Goal: Entertainment & Leisure: Browse casually

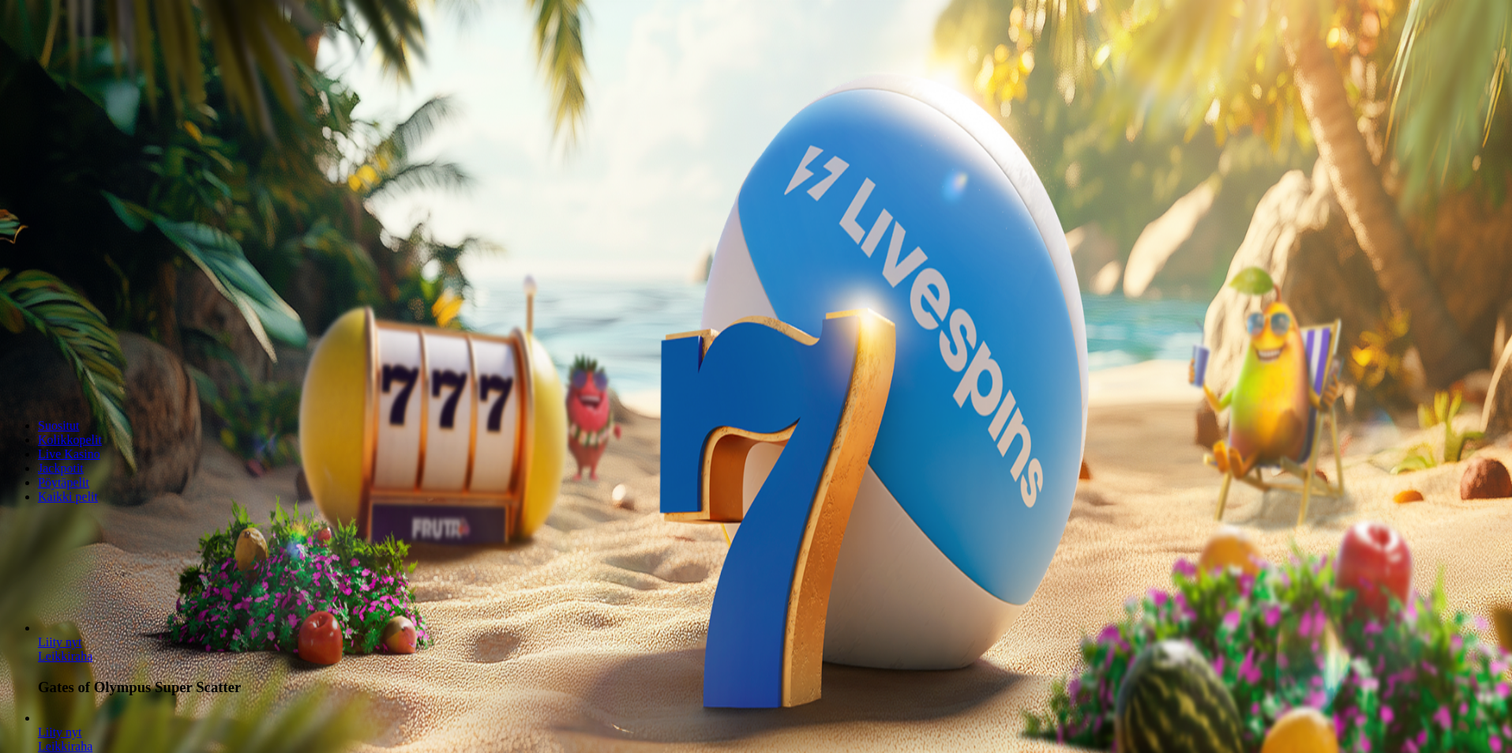
click at [13, 372] on span "minus icon" at bounding box center [13, 372] width 0 height 0
click at [32, 372] on span "plus icon" at bounding box center [32, 372] width 0 height 0
click at [13, 372] on span "minus icon" at bounding box center [13, 372] width 0 height 0
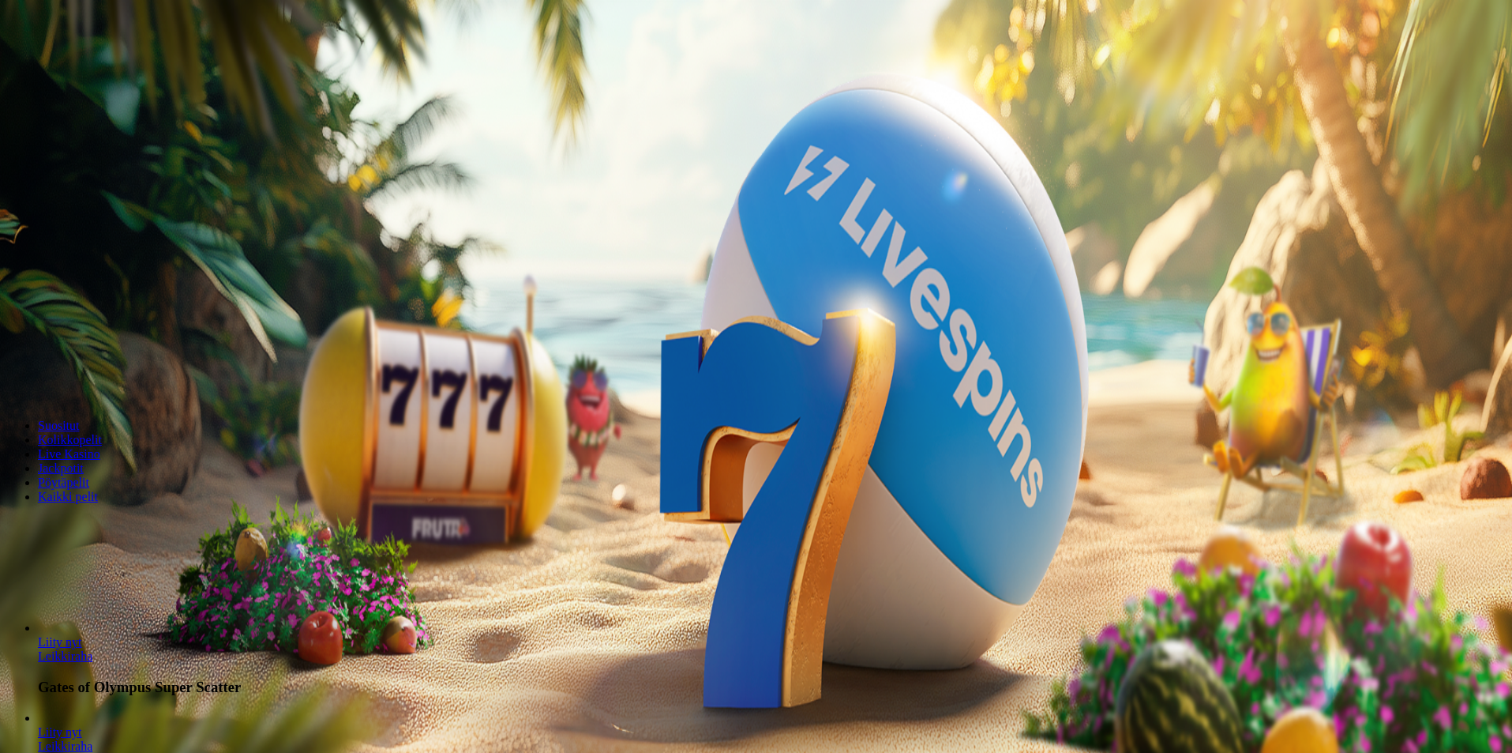
type input "**"
click at [99, 106] on span "Live Kasino" at bounding box center [69, 98] width 62 height 13
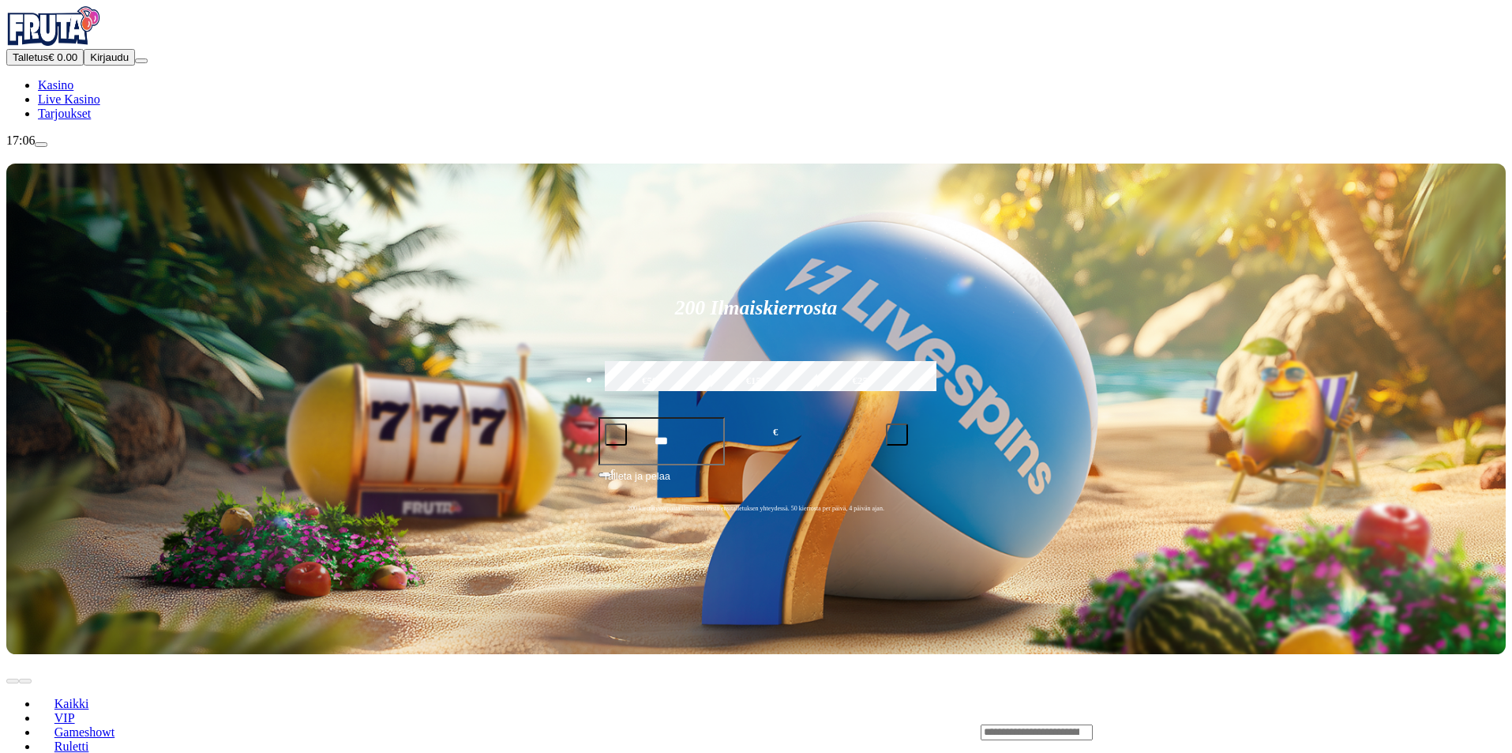
click at [85, 120] on span "Tarjoukset" at bounding box center [64, 113] width 53 height 13
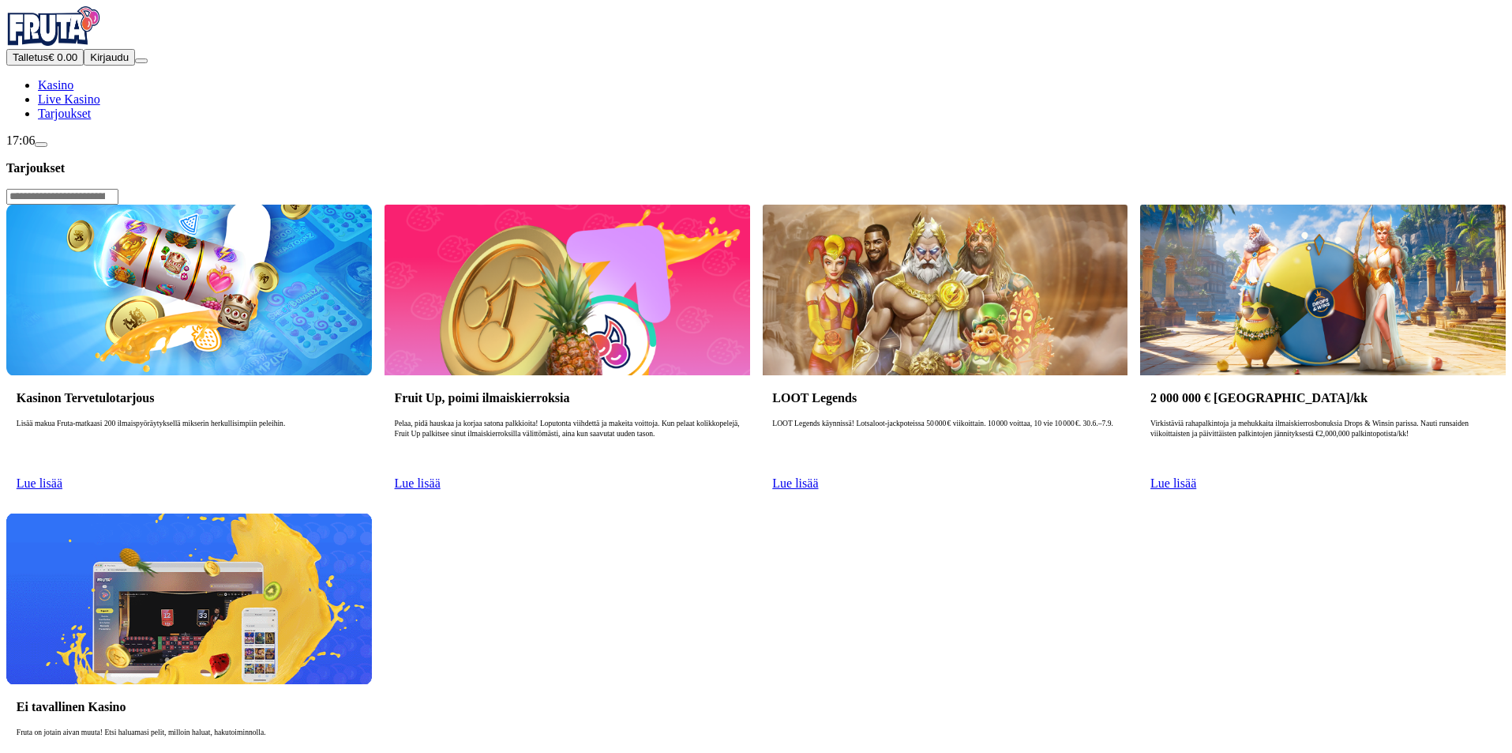
click at [62, 476] on span "Lue lisää" at bounding box center [40, 482] width 46 height 13
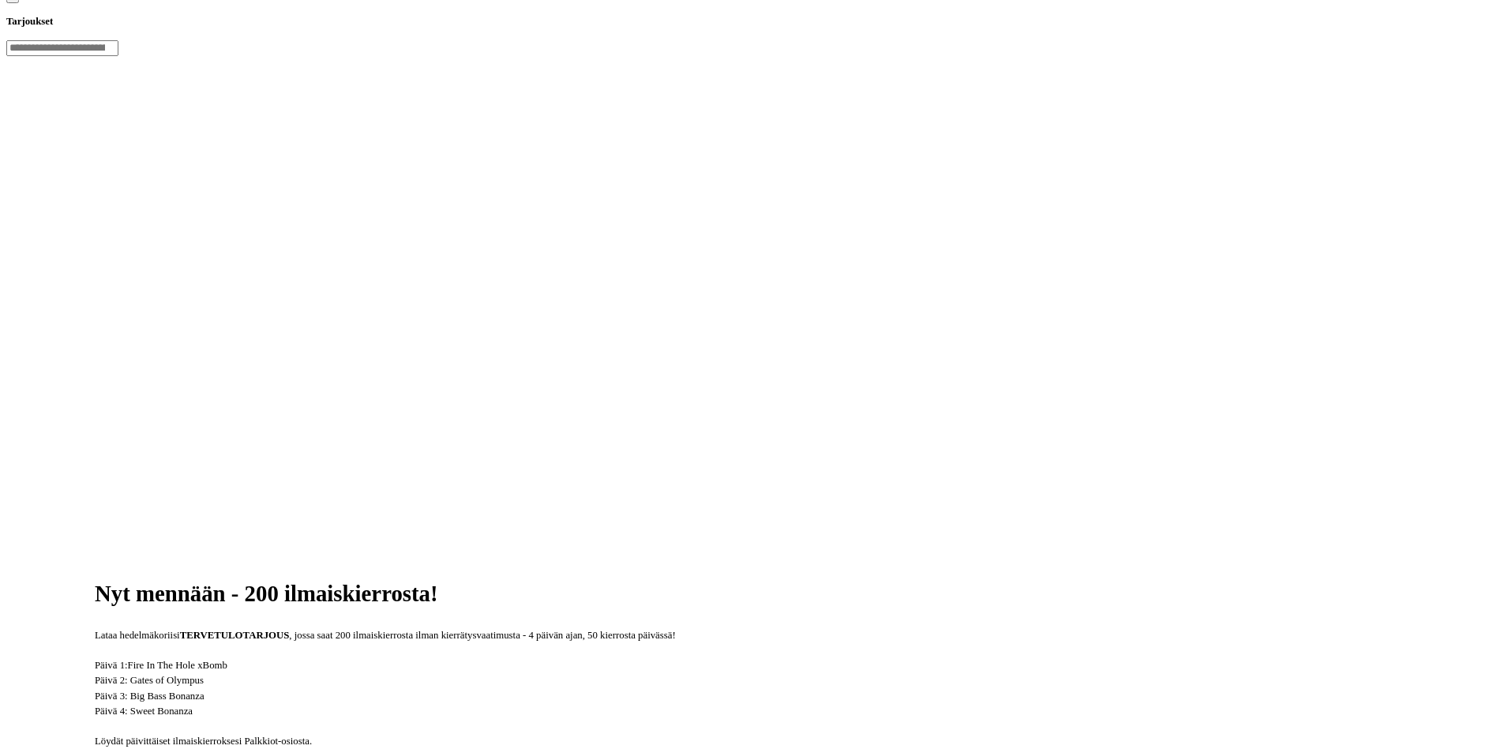
scroll to position [316, 0]
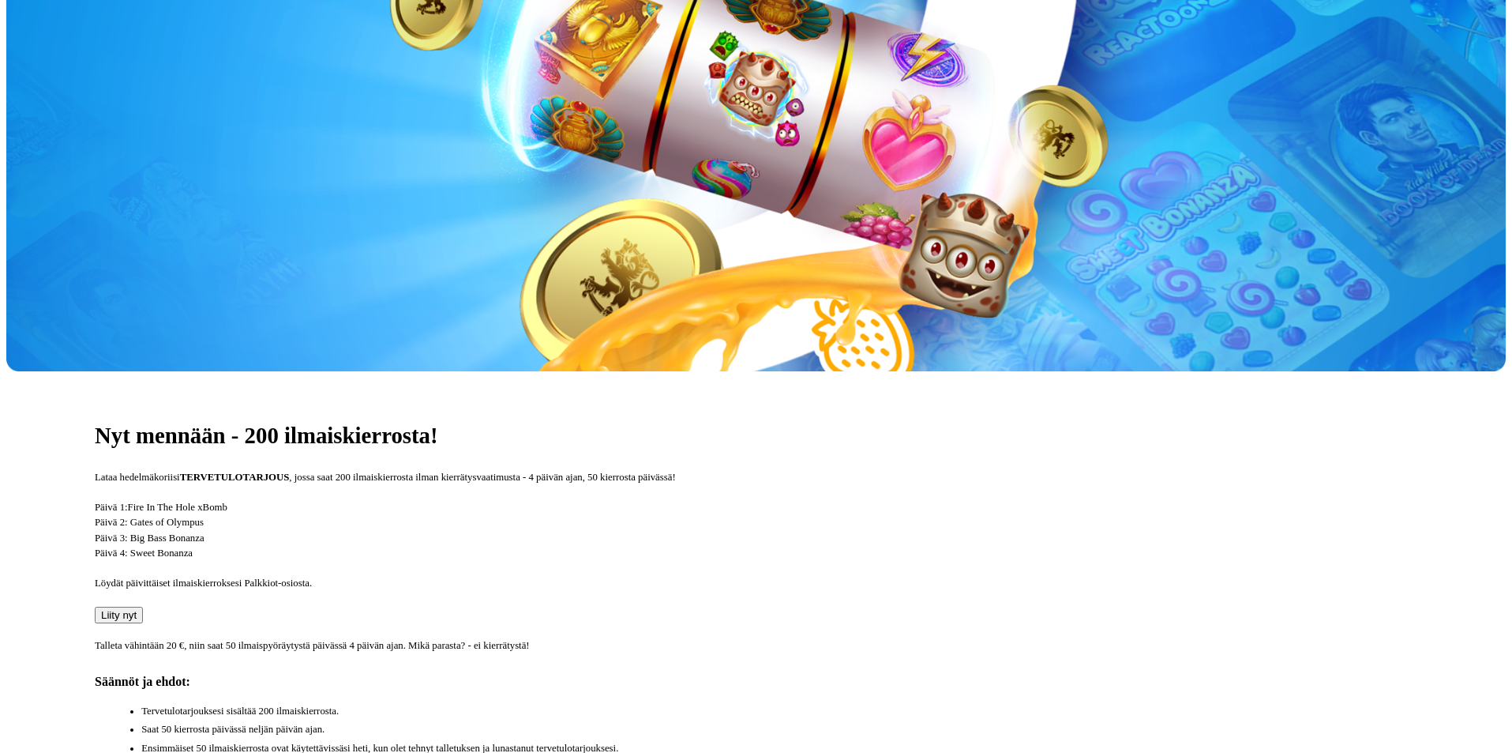
click at [137, 609] on span "Liity nyt" at bounding box center [119, 615] width 36 height 12
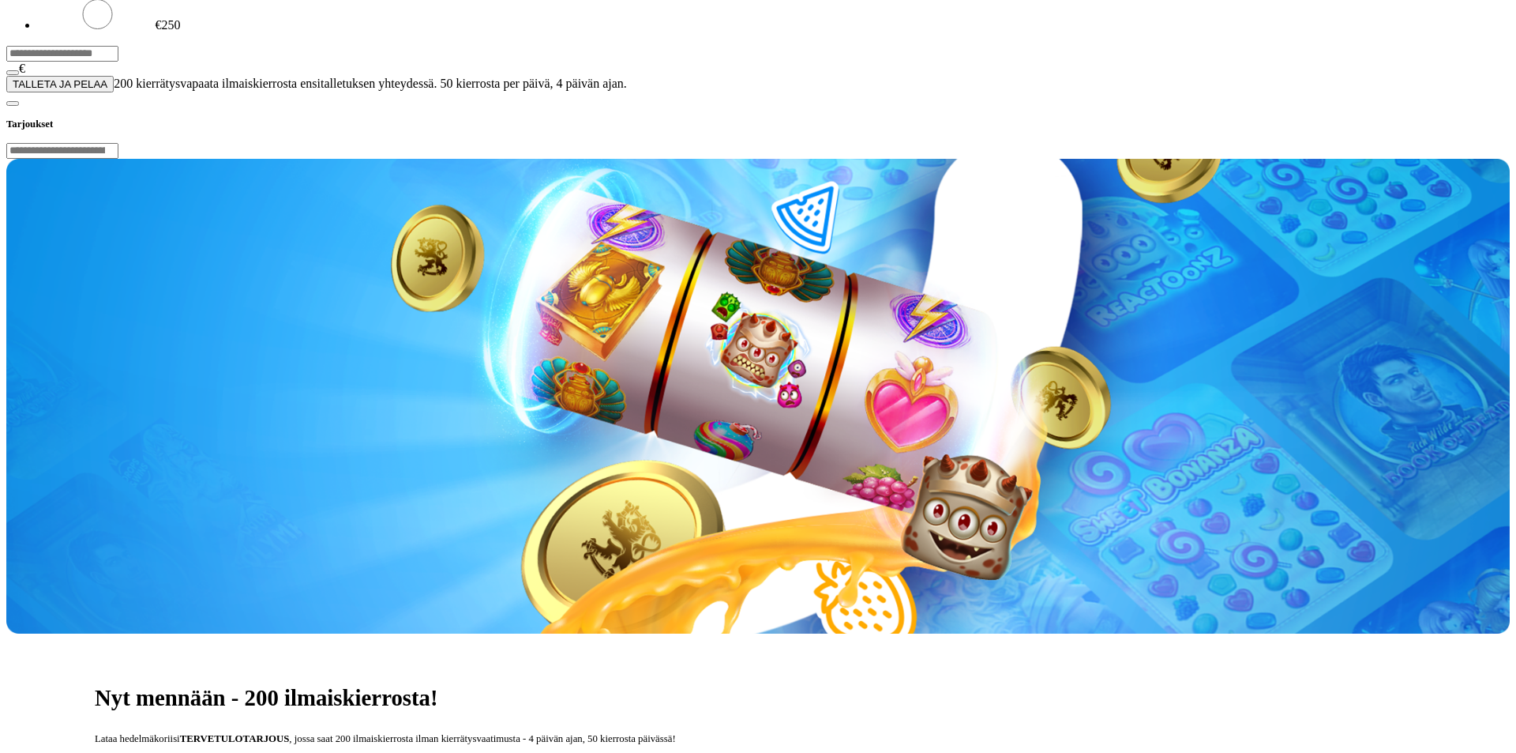
click at [118, 62] on input "***" at bounding box center [62, 54] width 112 height 16
type input "*"
type input "**"
click at [107, 90] on span "TALLETA JA PELAA" at bounding box center [60, 84] width 95 height 12
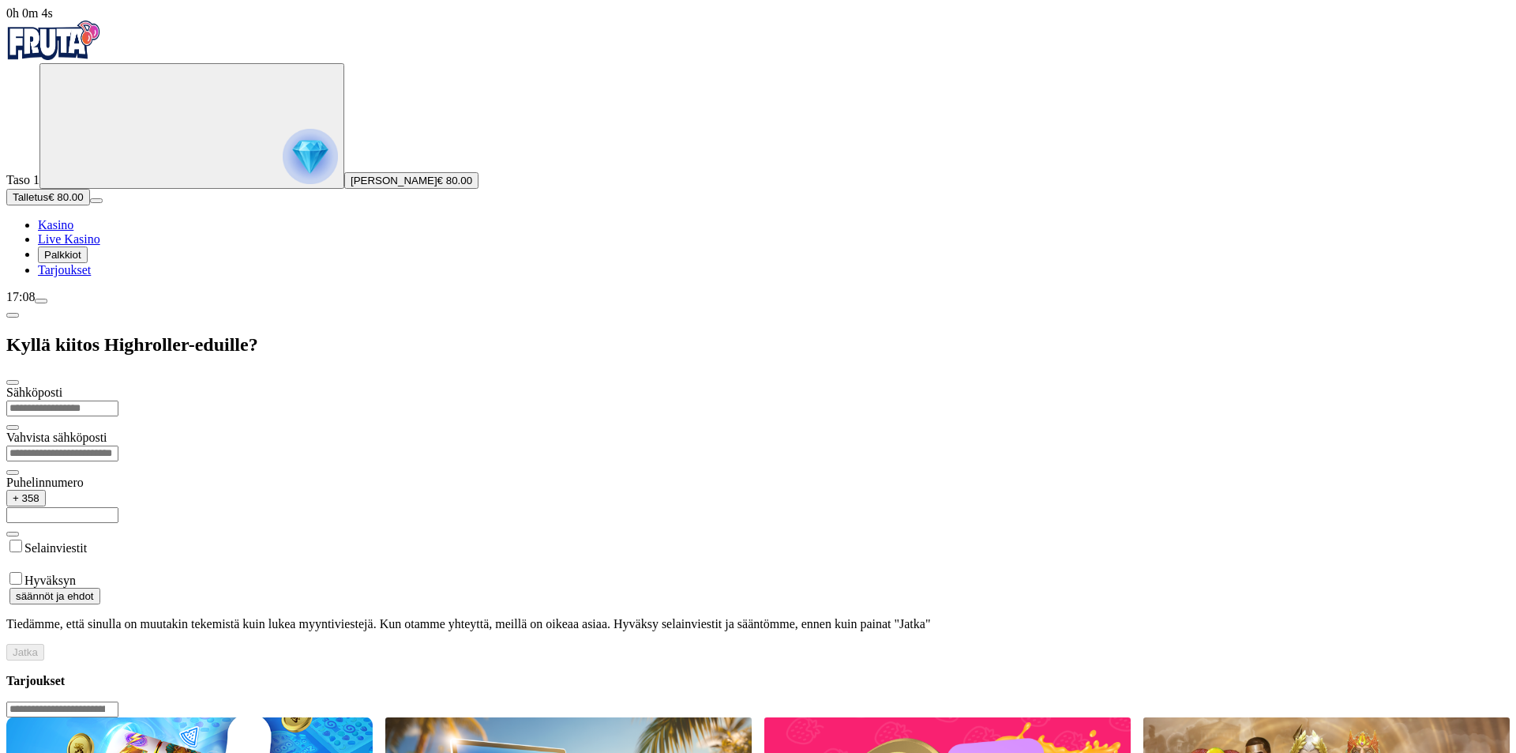
click at [118, 400] on input "email" at bounding box center [62, 408] width 112 height 16
click at [899, 660] on div at bounding box center [758, 660] width 1504 height 0
drag, startPoint x: 907, startPoint y: 451, endPoint x: 397, endPoint y: 283, distance: 536.9
click at [906, 660] on div at bounding box center [758, 660] width 1504 height 0
click at [118, 400] on input "email" at bounding box center [62, 408] width 112 height 16
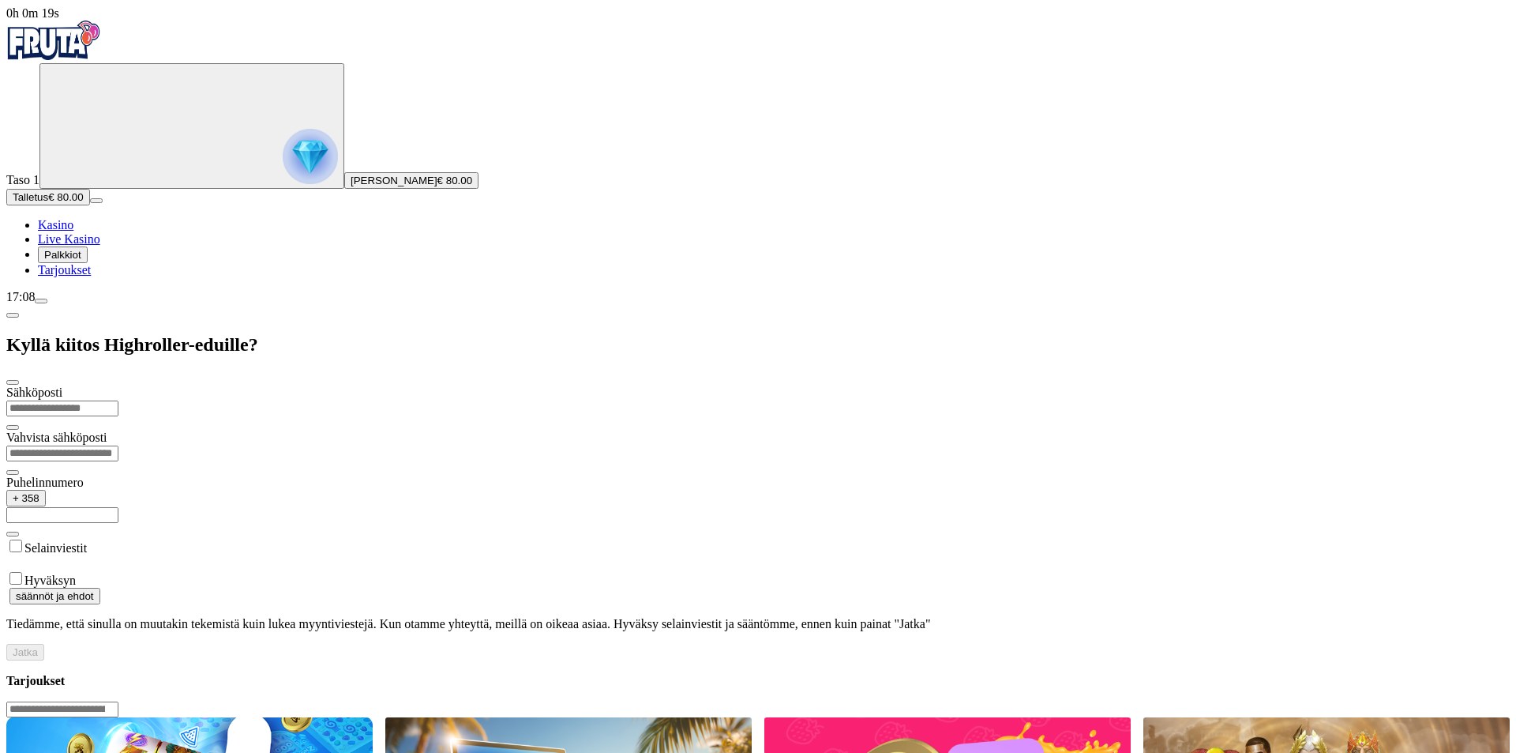
type input "**********"
click at [87, 541] on label "Selainviestit" at bounding box center [55, 547] width 62 height 13
click at [76, 573] on label "Hyväksyn" at bounding box center [49, 579] width 51 height 13
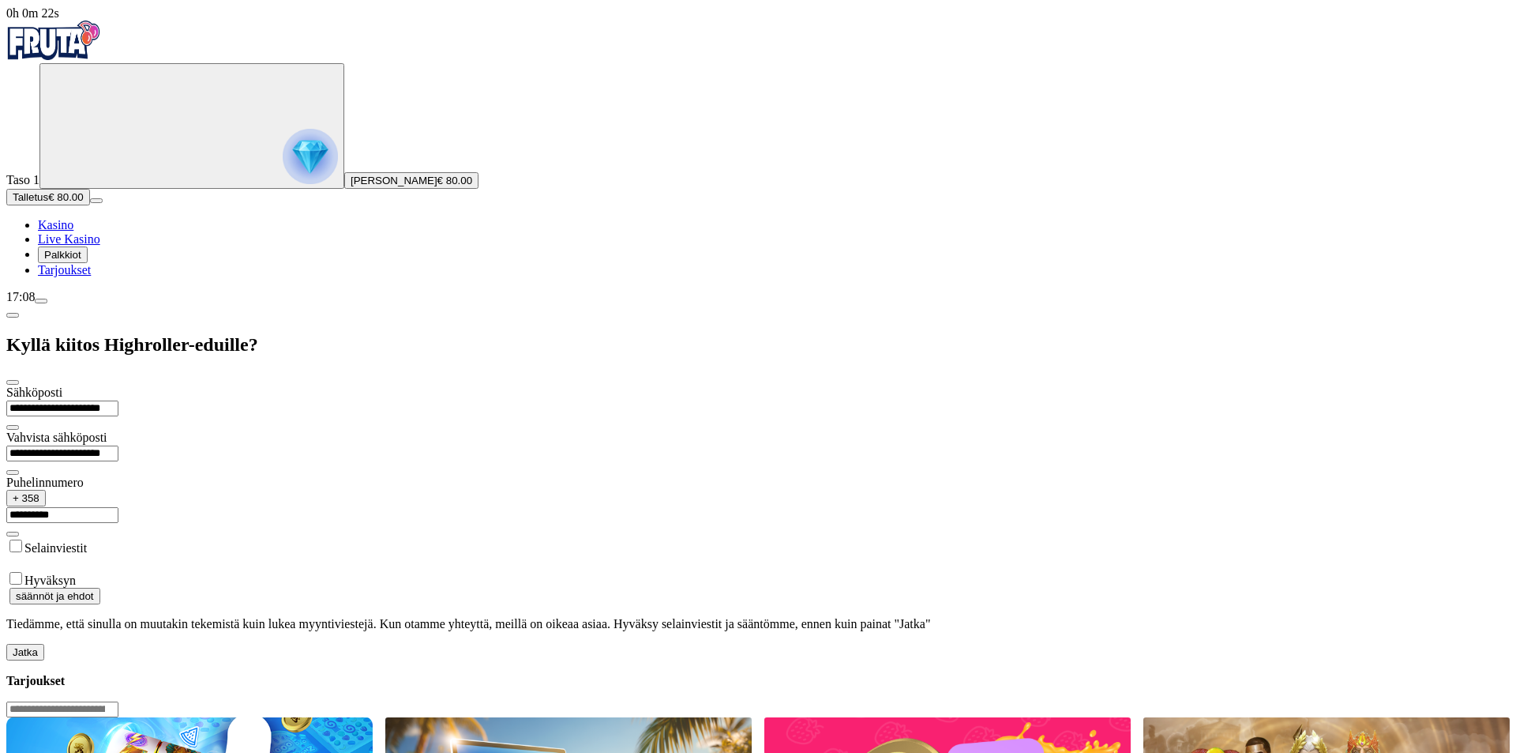
click at [44, 644] on button "Jatka" at bounding box center [25, 652] width 38 height 17
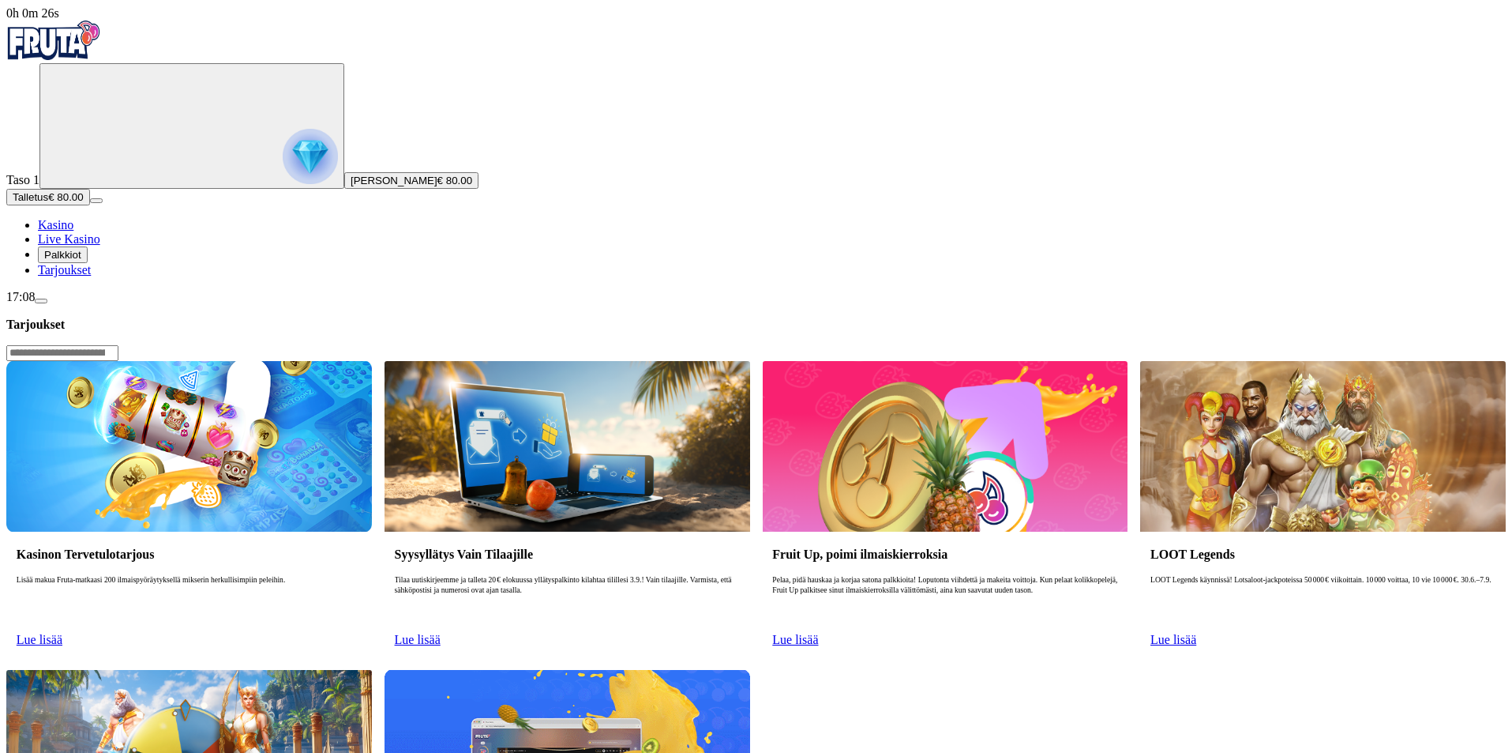
click at [283, 171] on img "Primary" at bounding box center [310, 156] width 55 height 55
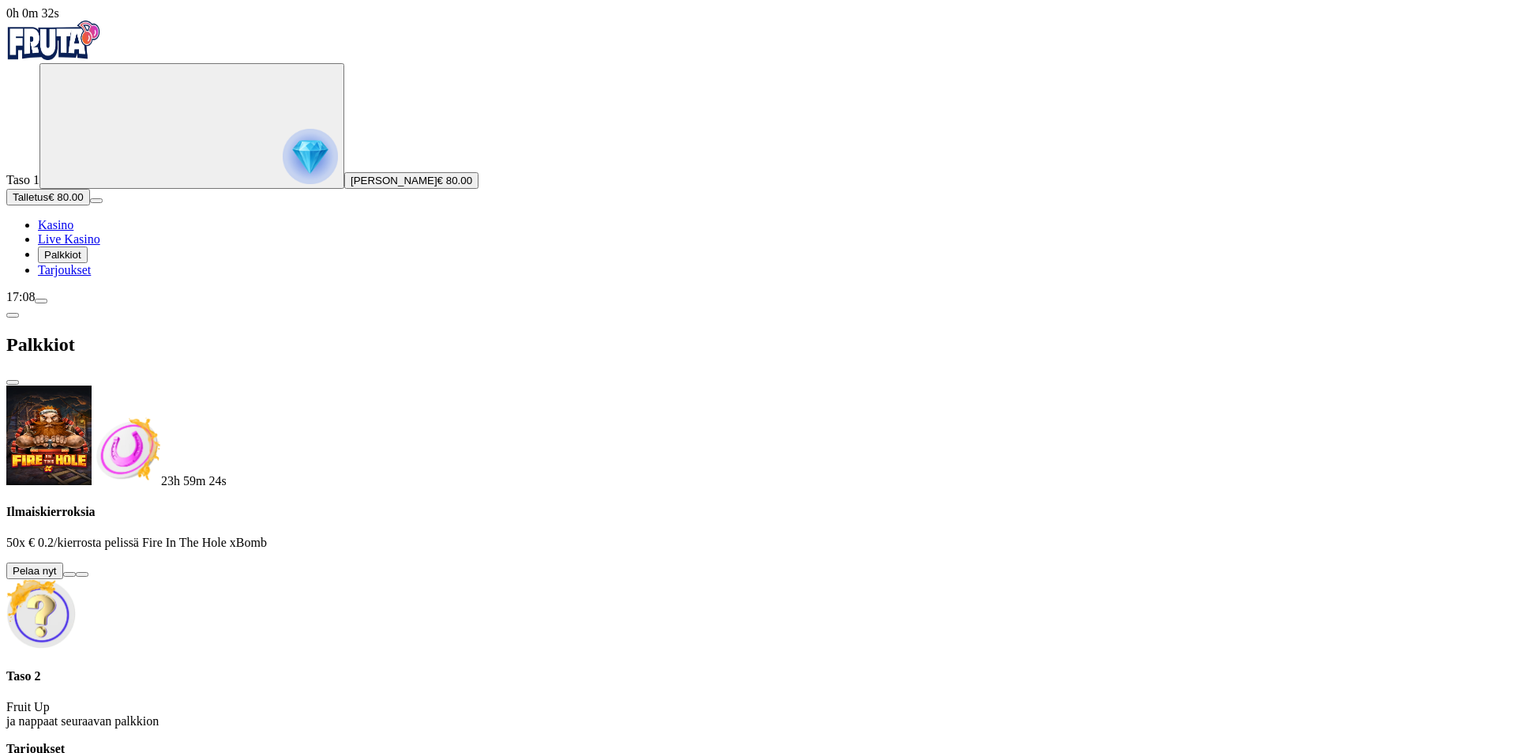
click at [76, 572] on button at bounding box center [69, 574] width 13 height 5
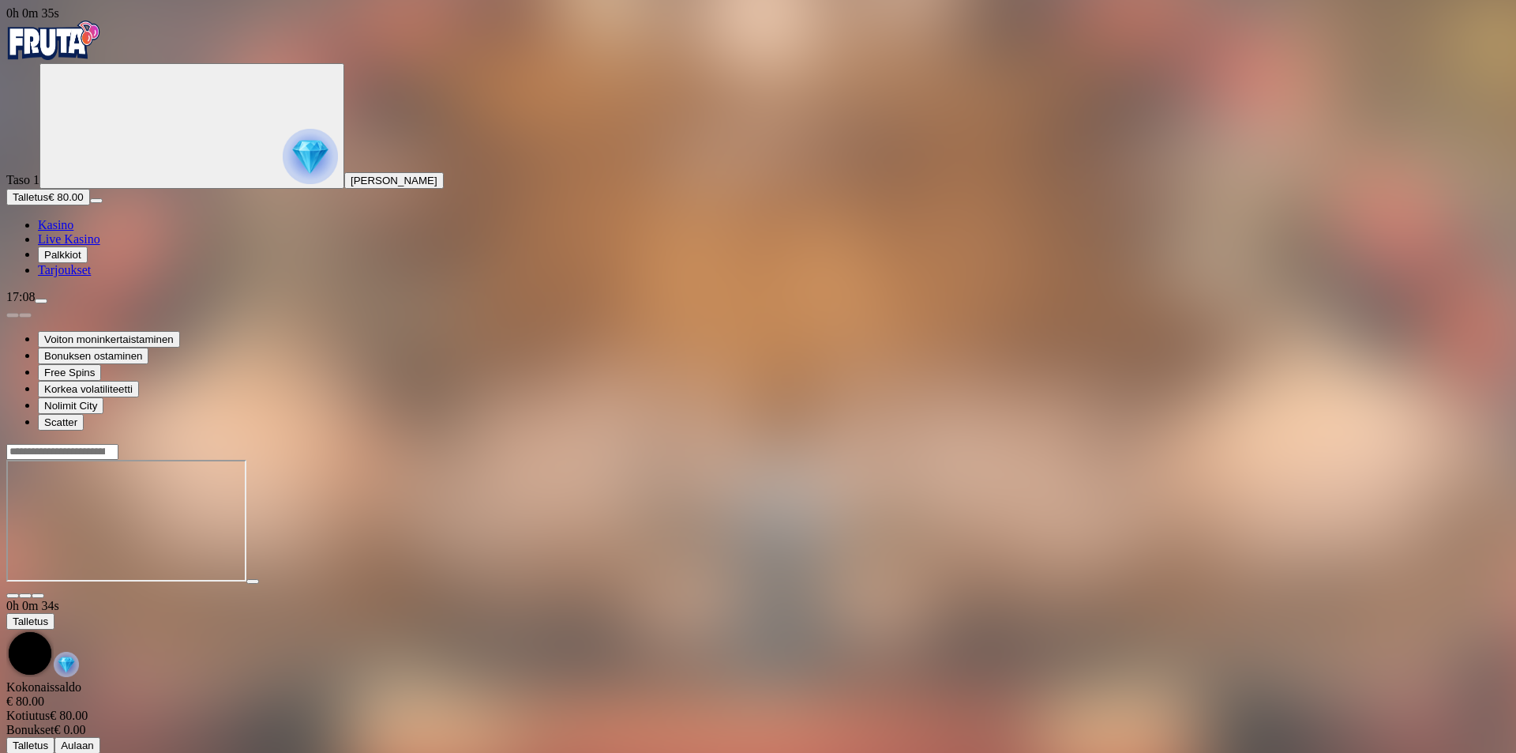
click at [38, 595] on span "fullscreen icon" at bounding box center [38, 595] width 0 height 0
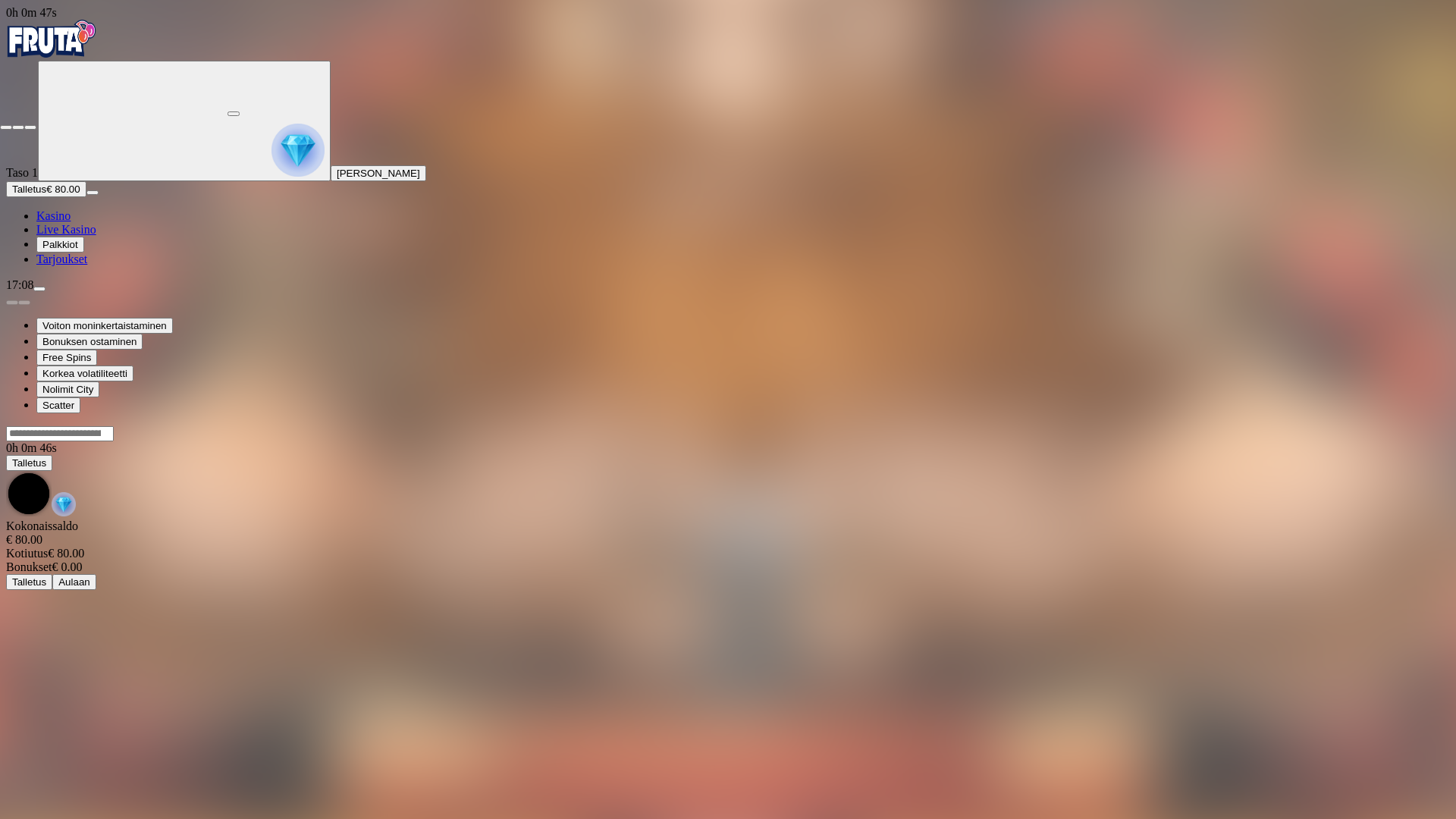
click at [6, 128] on span "close icon" at bounding box center [6, 128] width 0 height 0
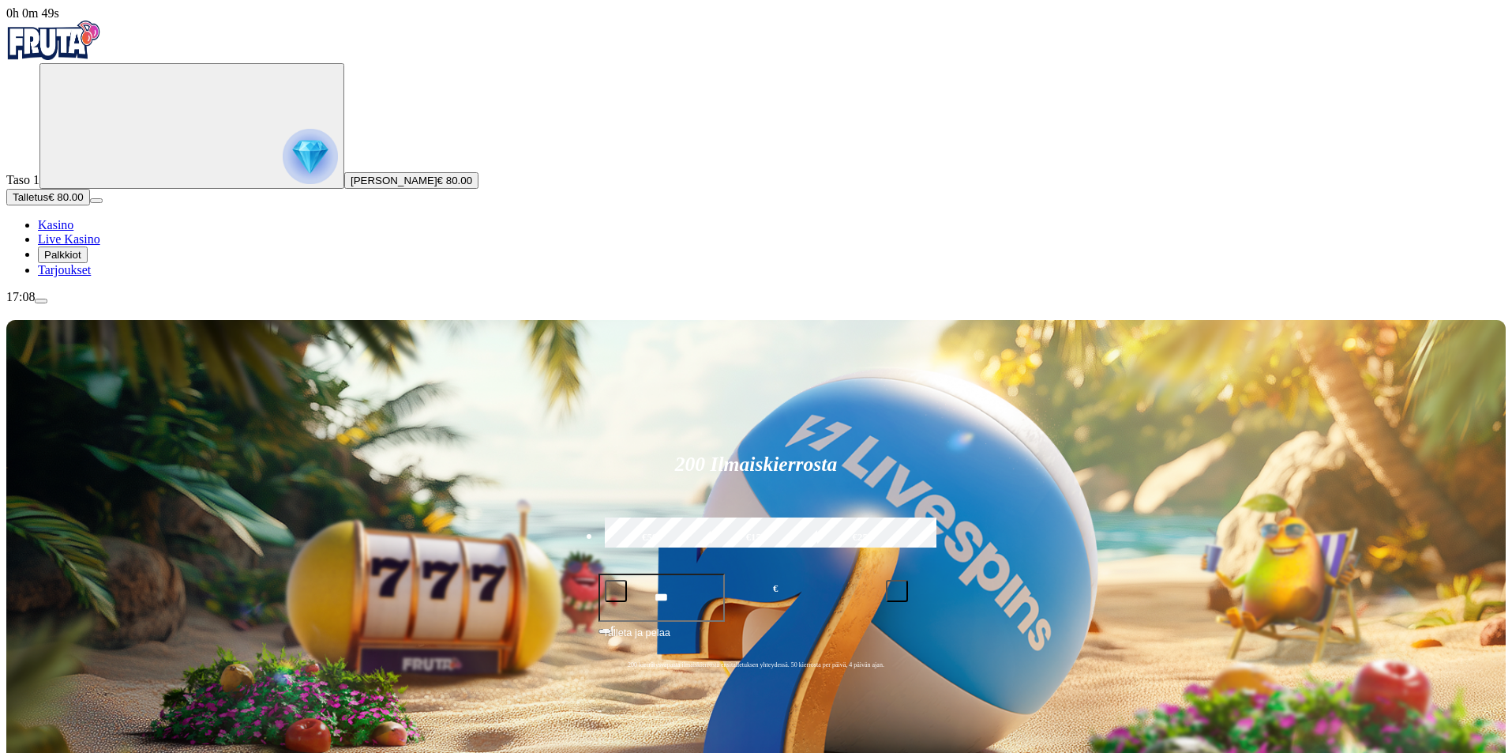
click at [283, 171] on img "Primary" at bounding box center [310, 156] width 55 height 55
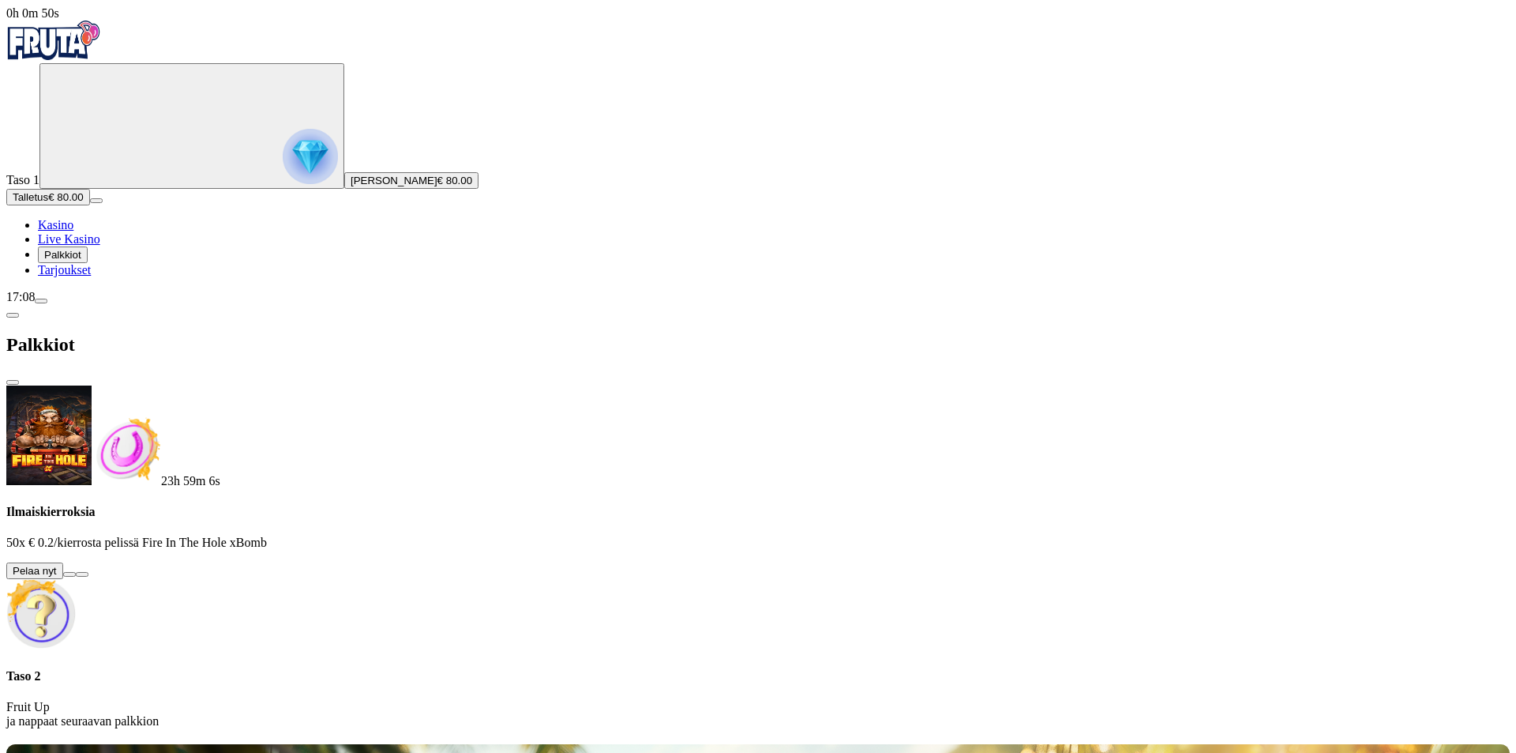
click at [76, 572] on button at bounding box center [69, 574] width 13 height 5
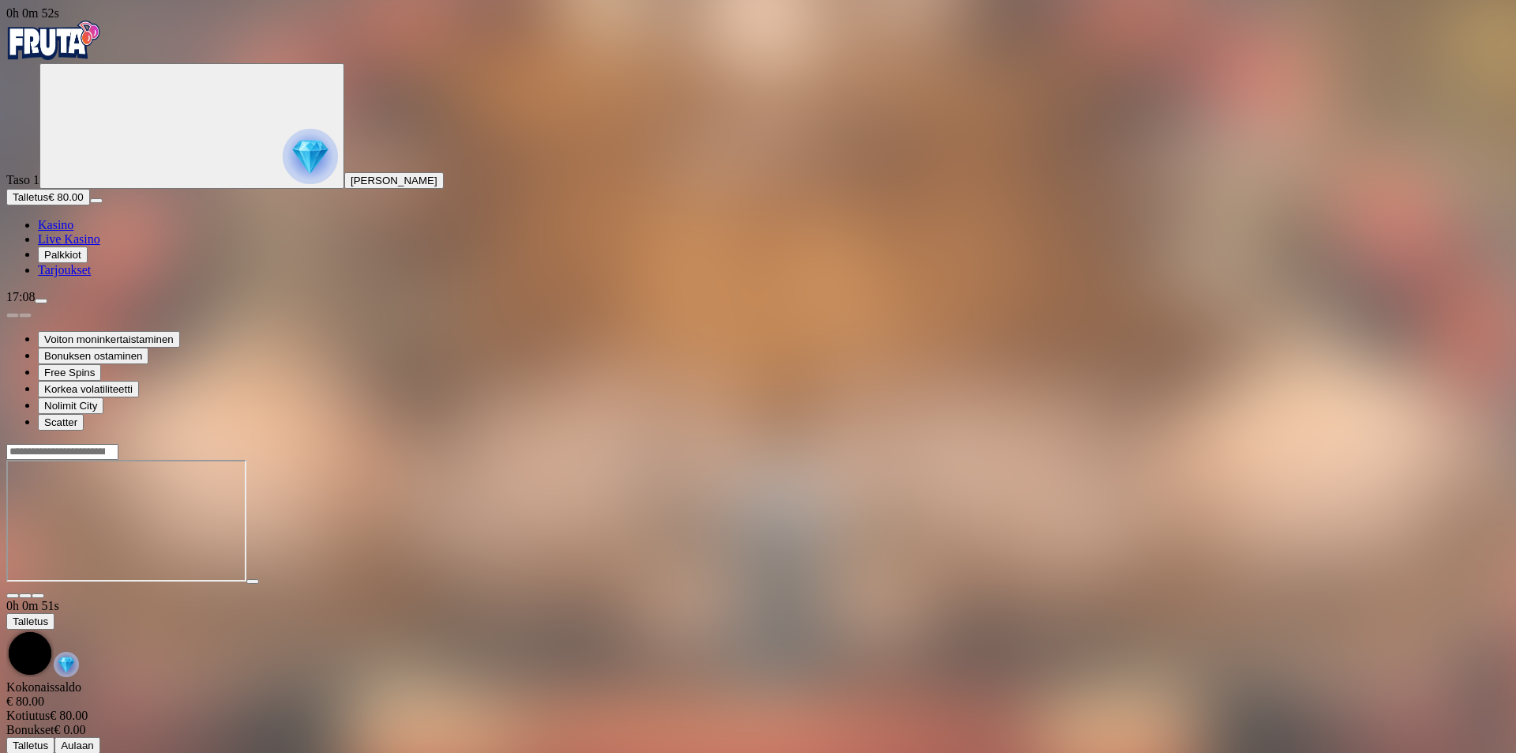
click at [38, 595] on span "fullscreen icon" at bounding box center [38, 595] width 0 height 0
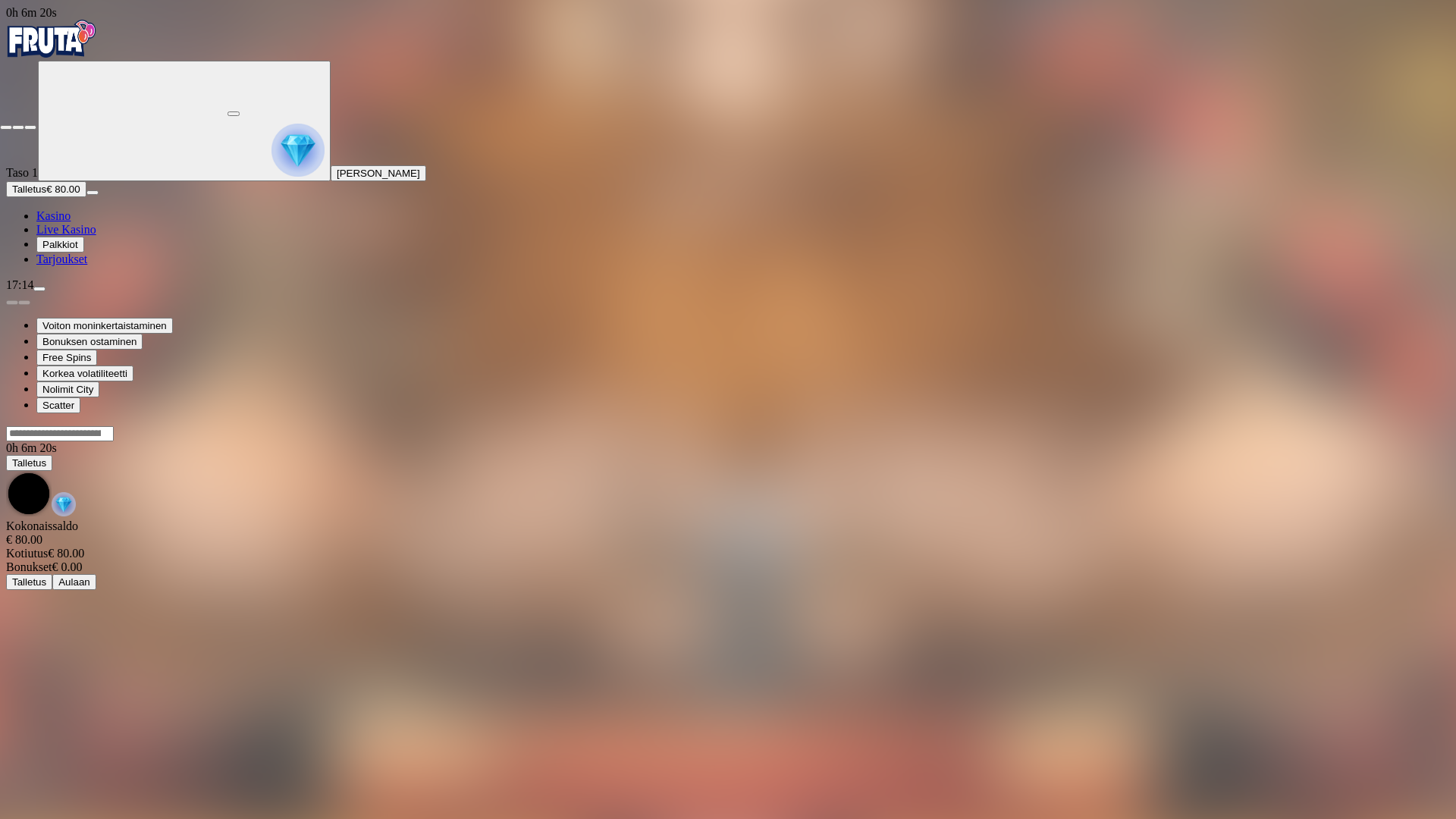
click at [6, 128] on span "close icon" at bounding box center [6, 128] width 0 height 0
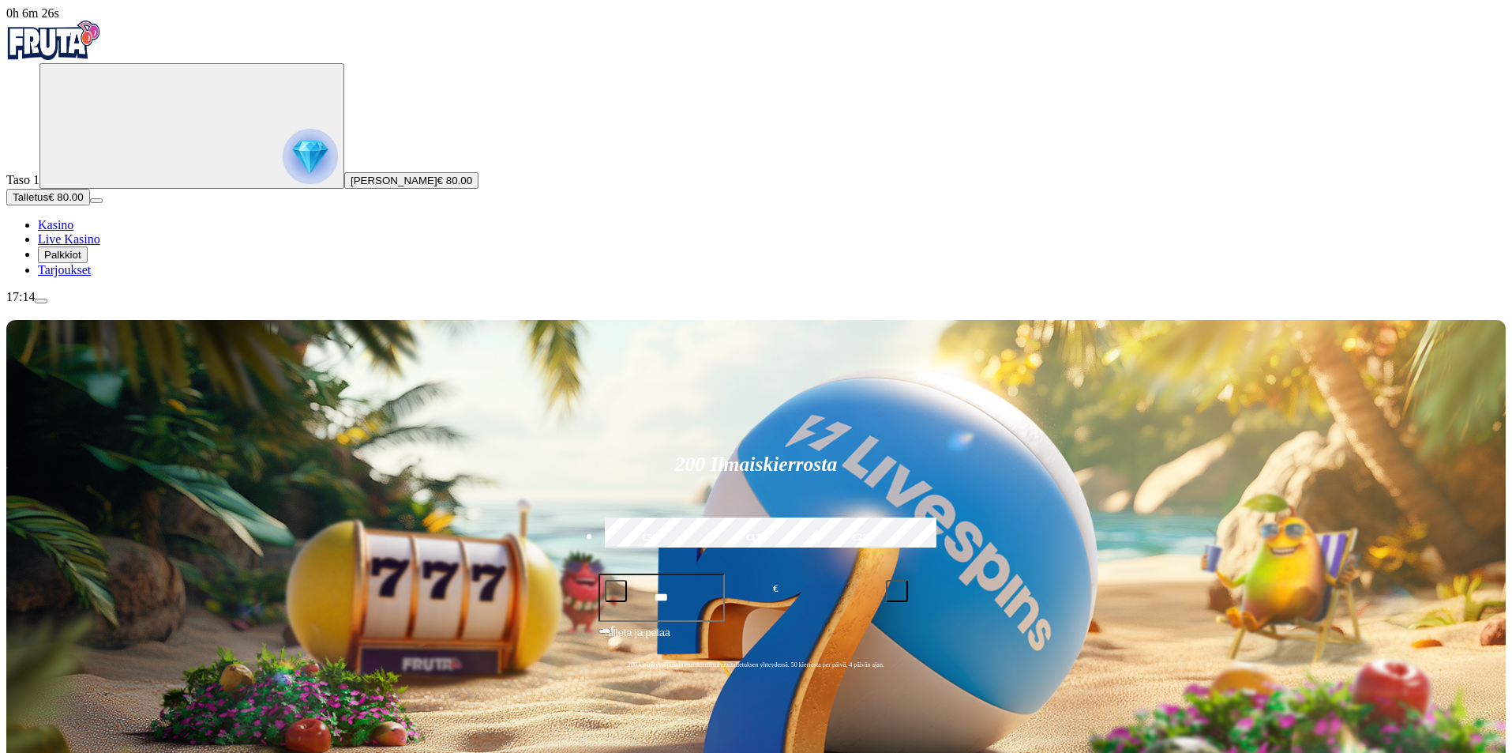
type input "*"
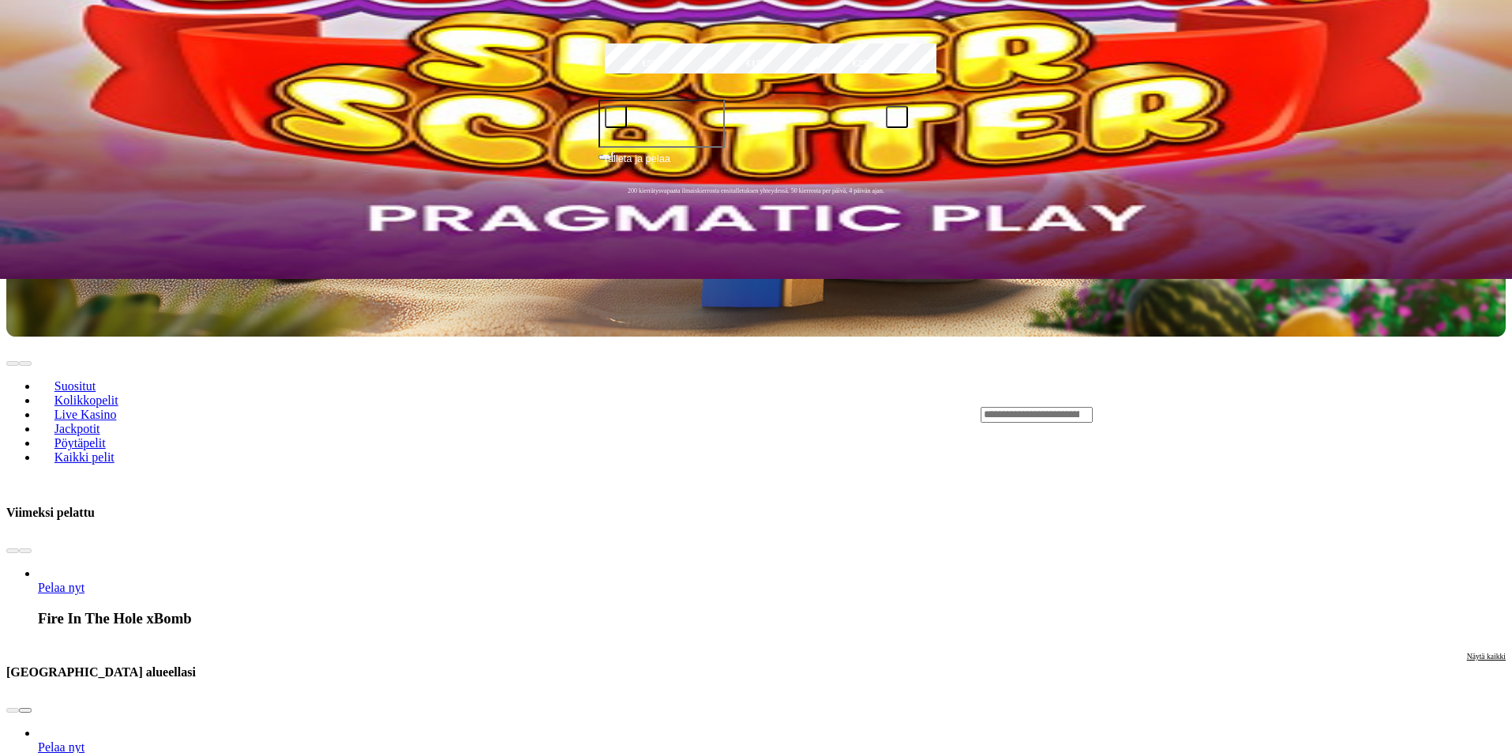
scroll to position [632, 0]
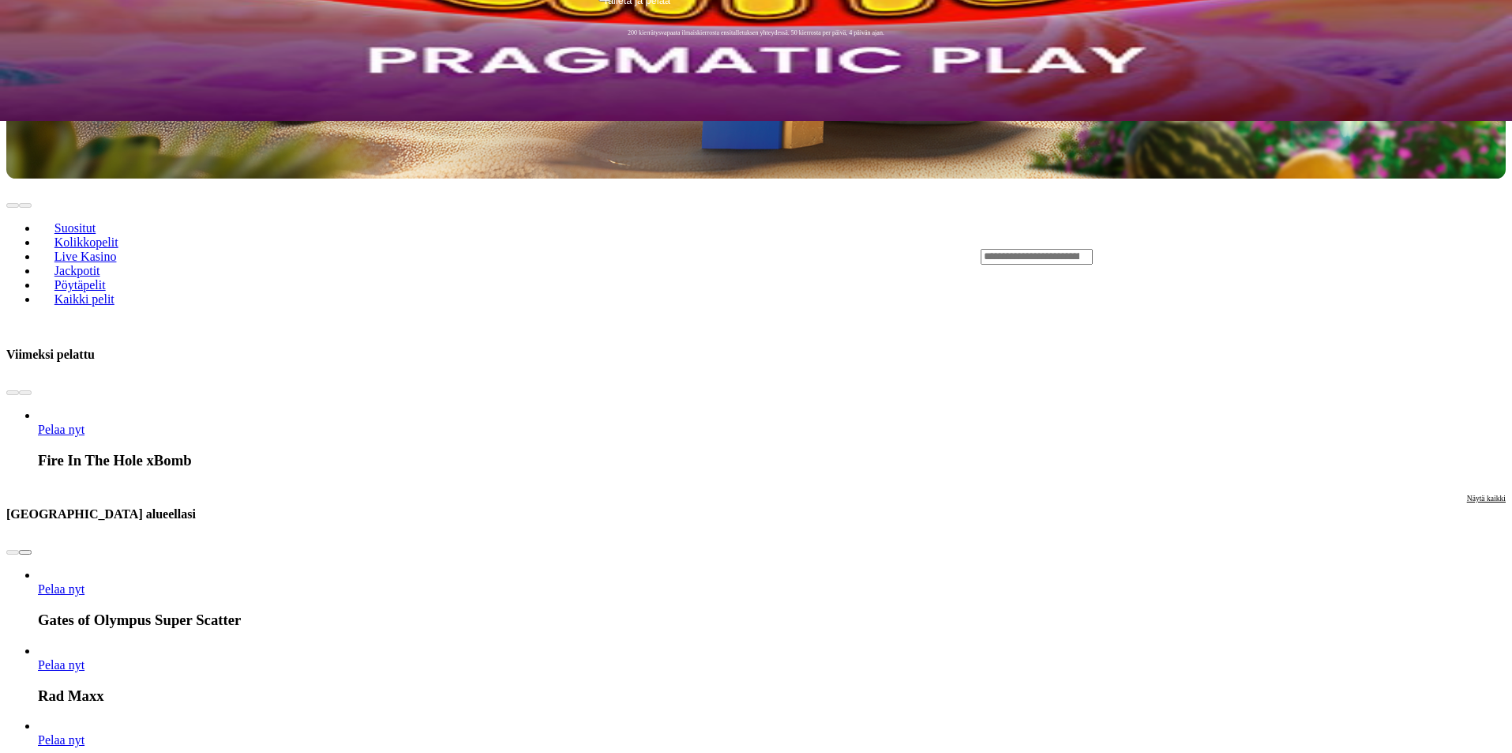
click at [1467, 494] on span "Näytä kaikki" at bounding box center [1486, 498] width 39 height 9
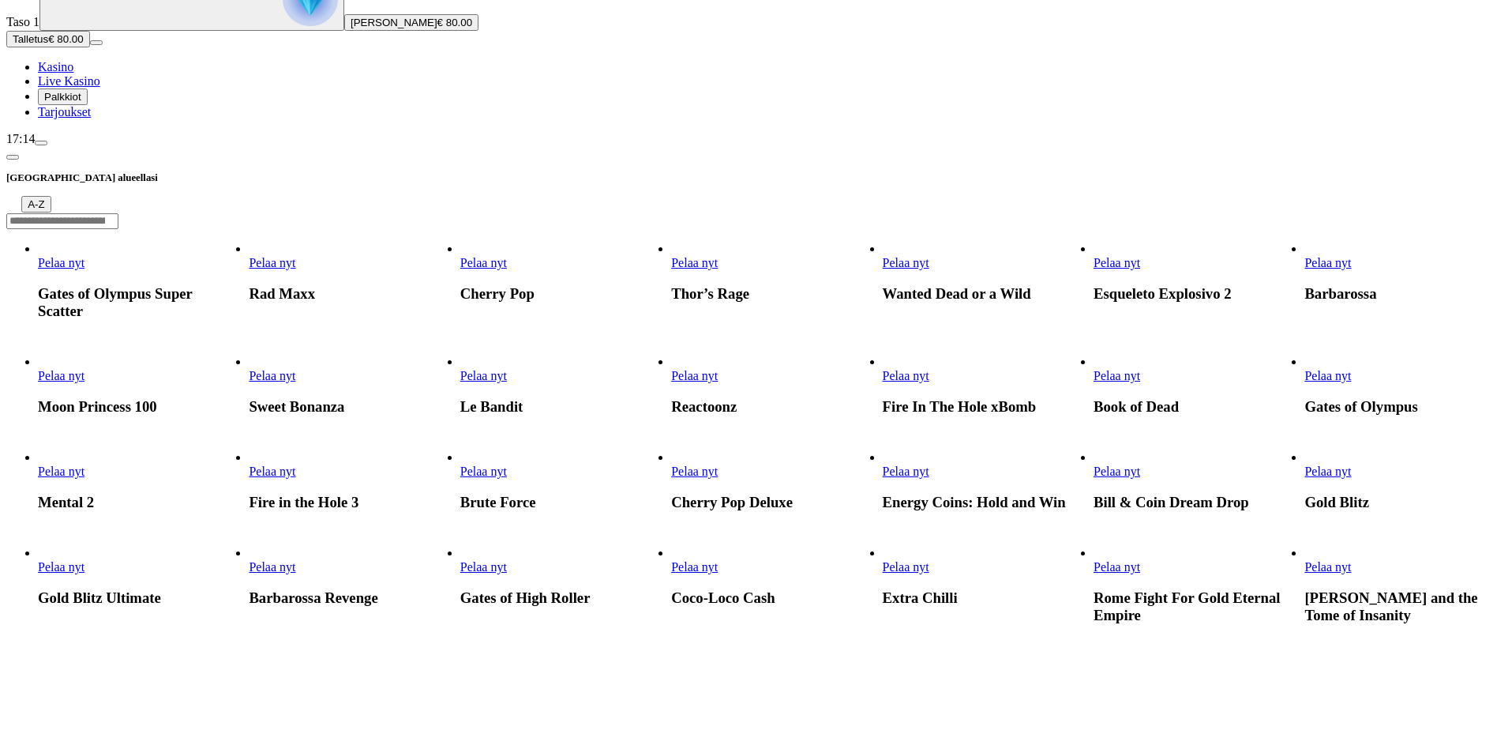
scroll to position [316, 0]
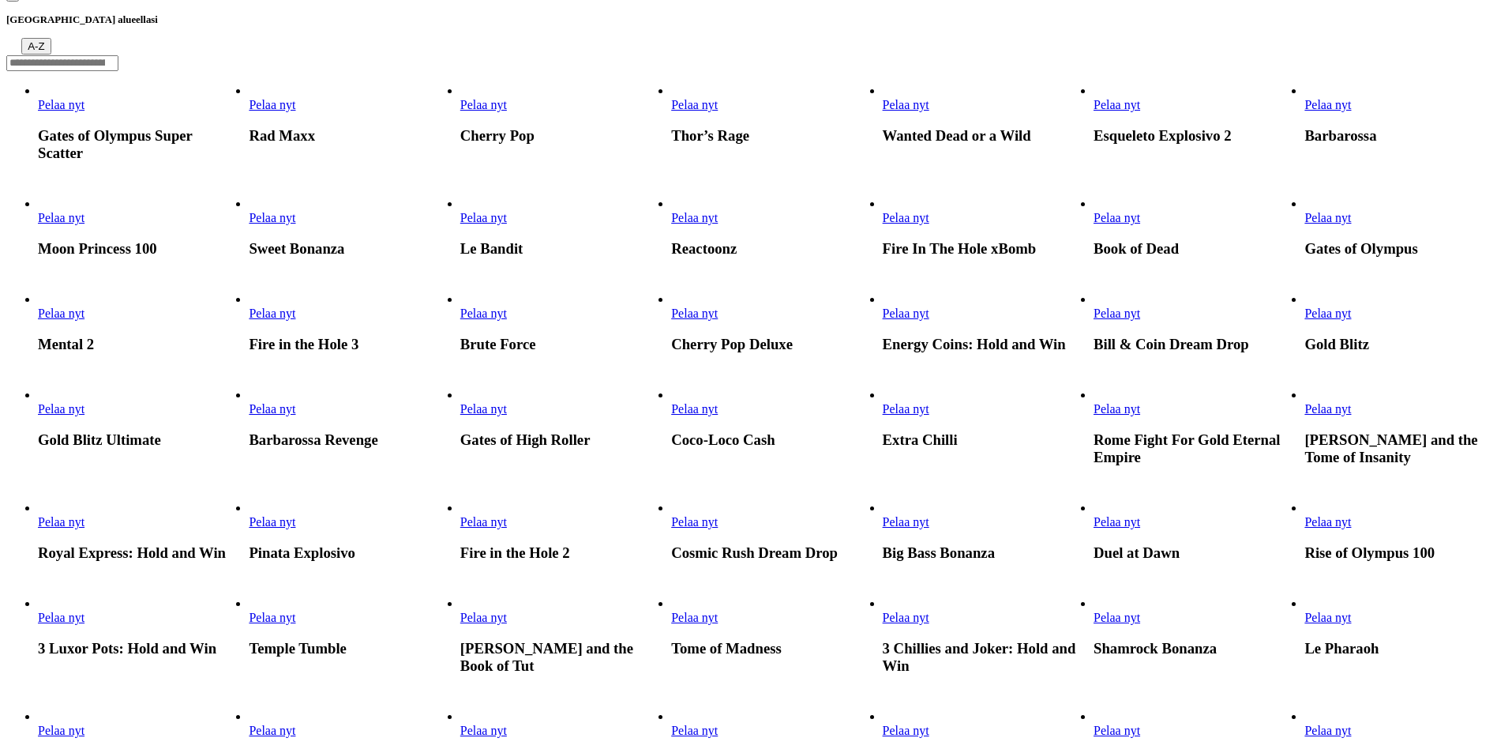
click at [1351, 415] on span "Pelaa nyt" at bounding box center [1328, 408] width 47 height 13
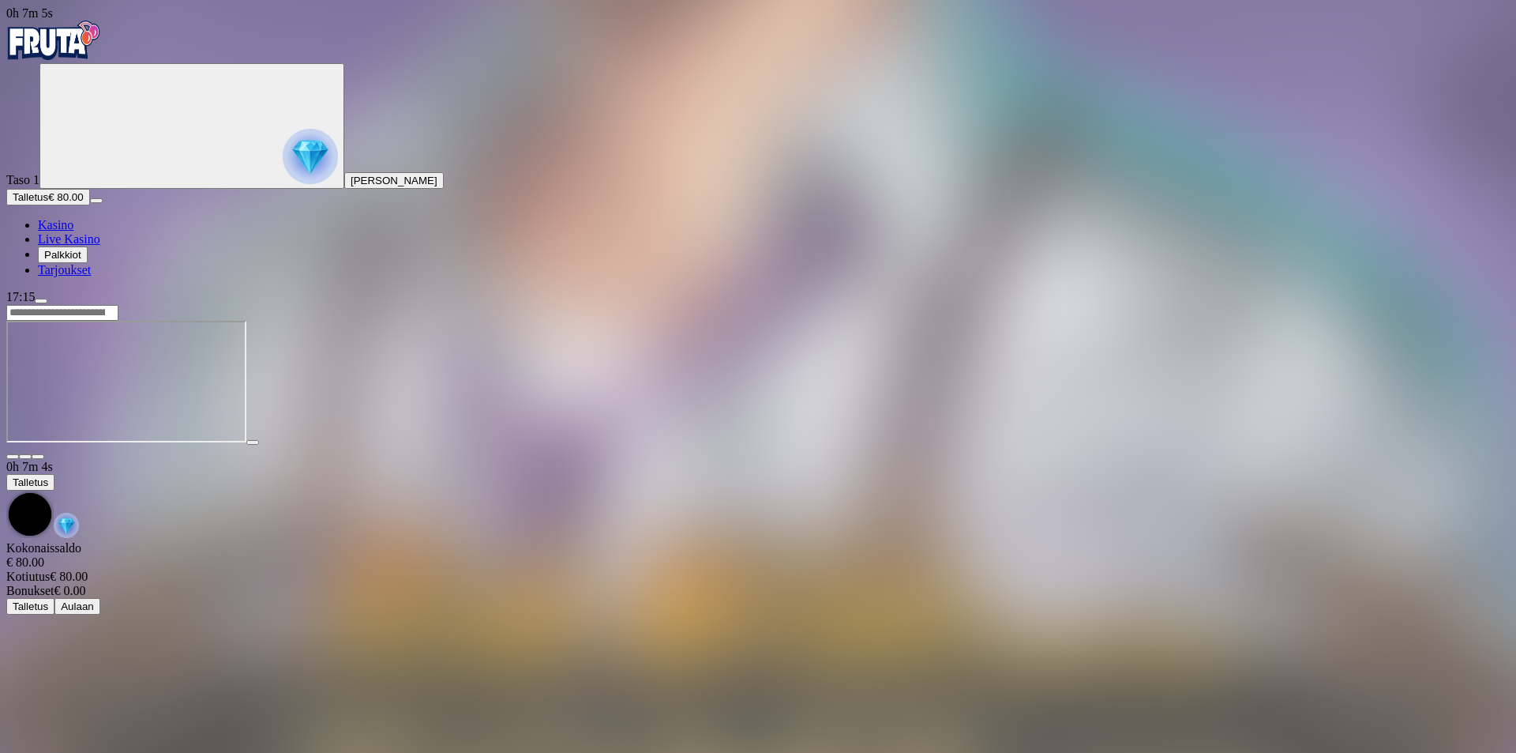
click at [38, 456] on span "fullscreen icon" at bounding box center [38, 456] width 0 height 0
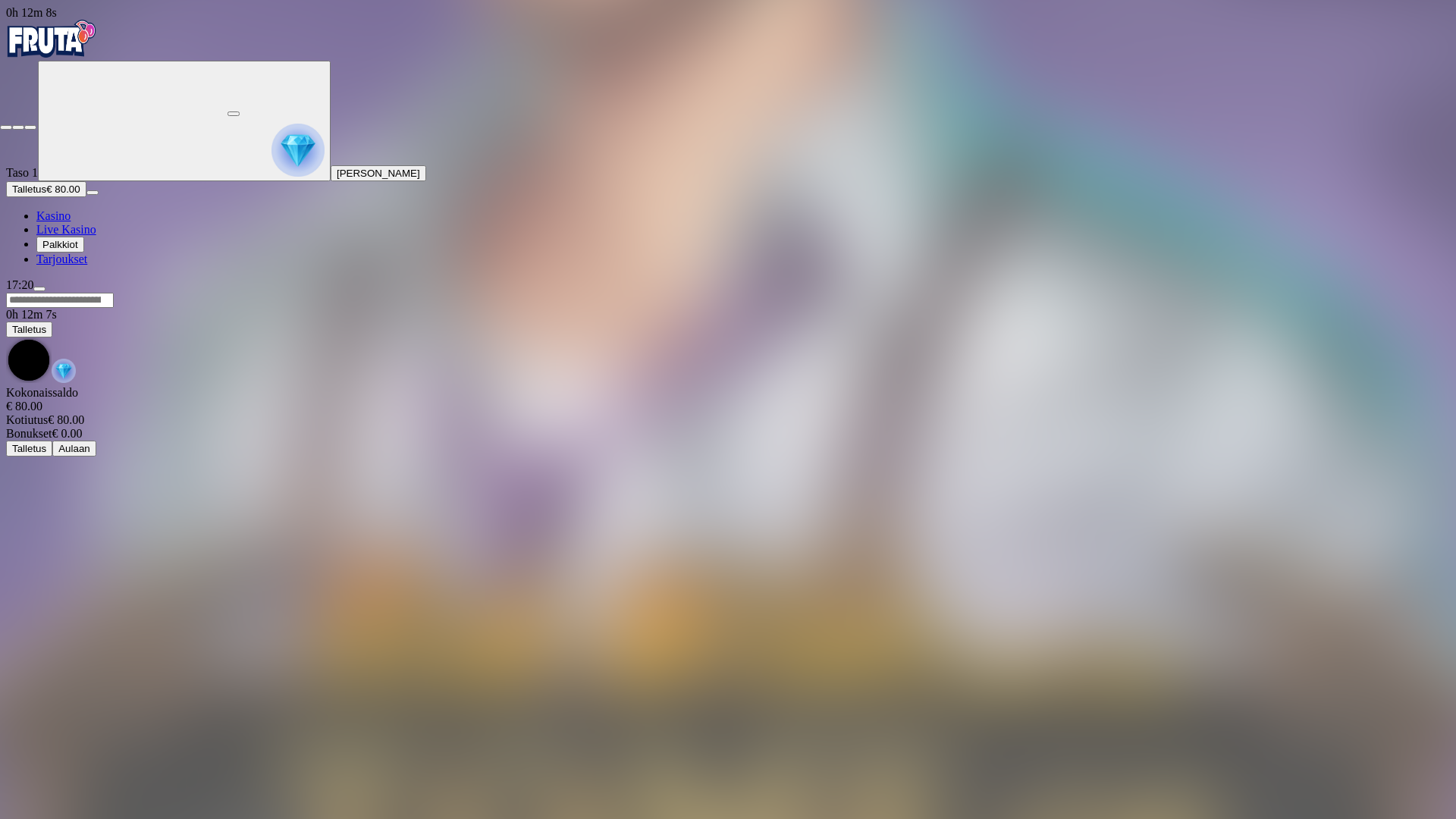
click at [6, 128] on span "close icon" at bounding box center [6, 128] width 0 height 0
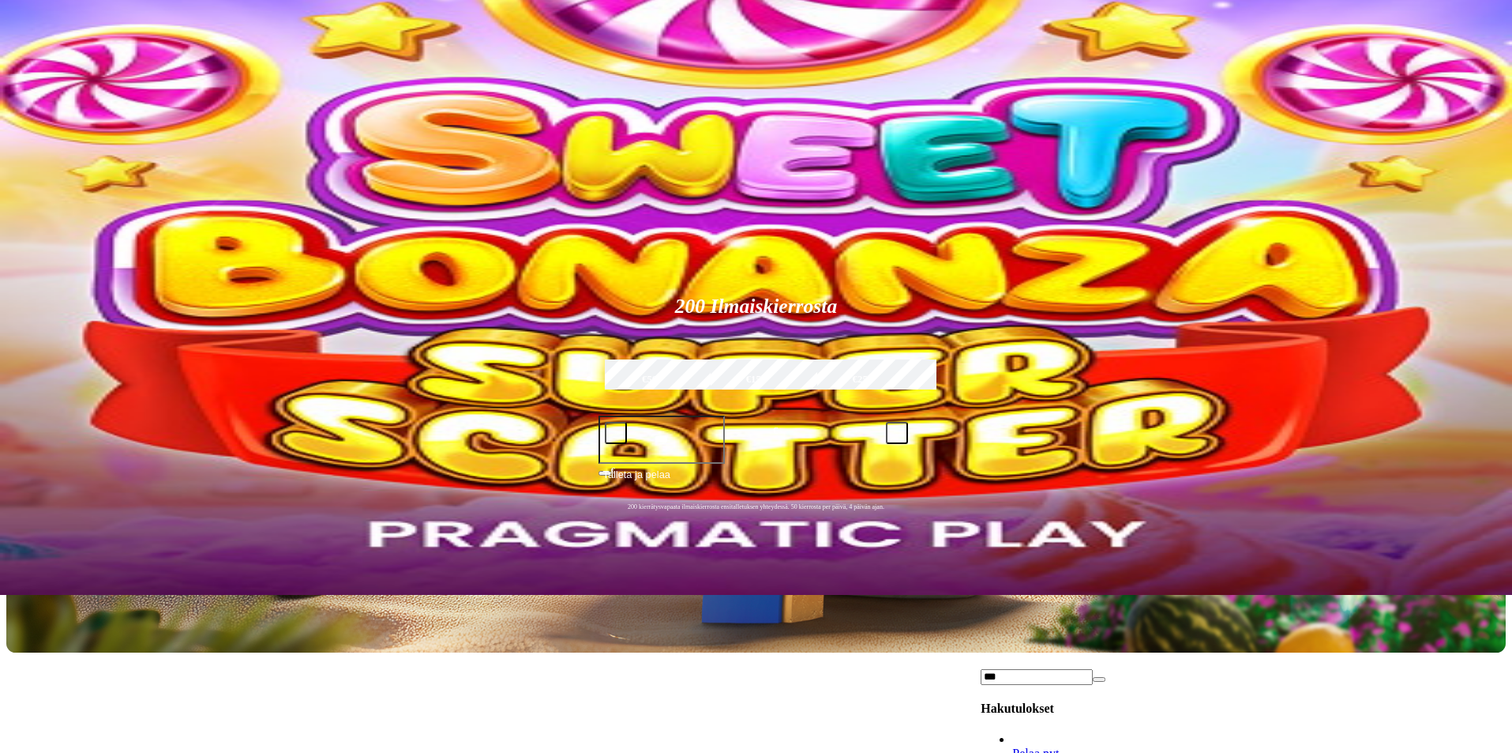
type input "***"
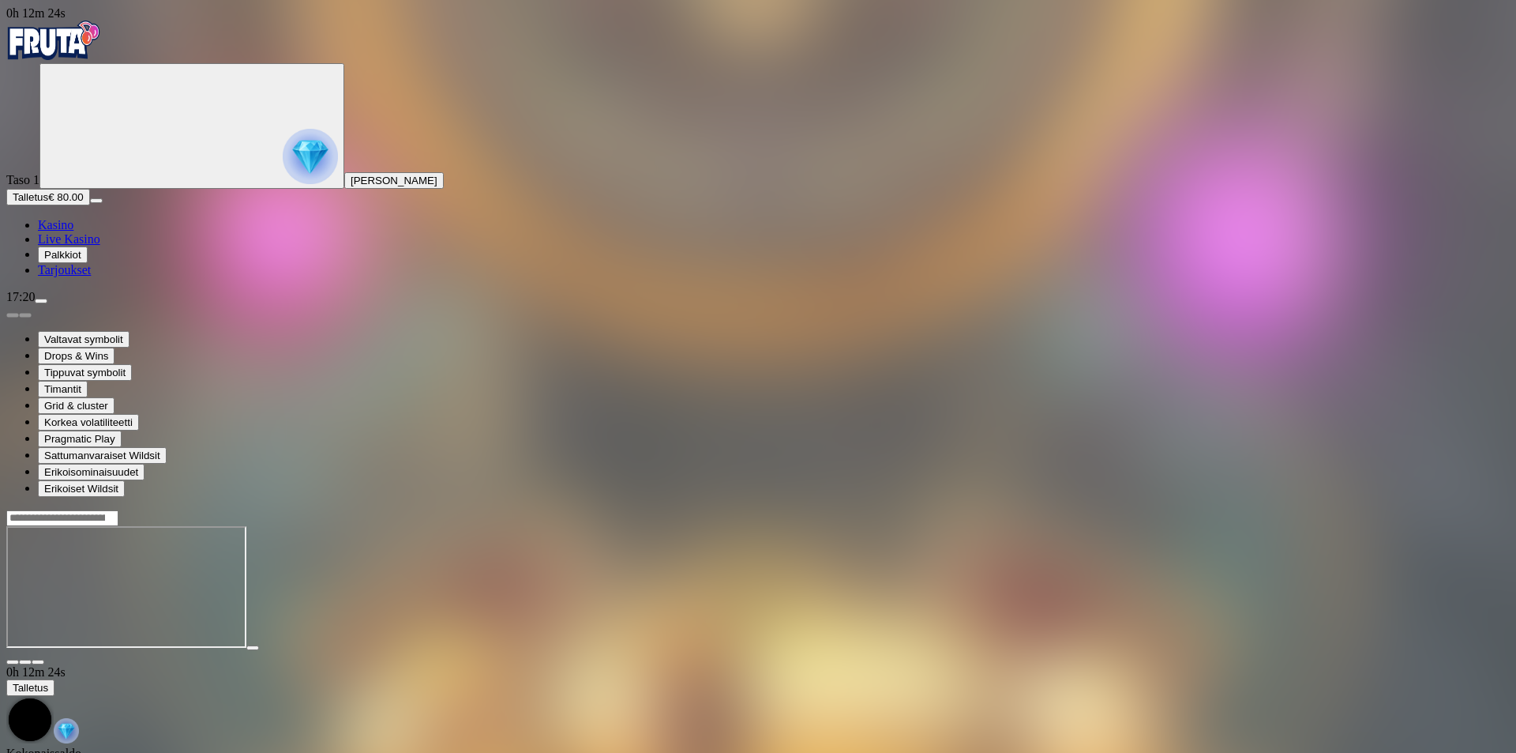
click at [38, 662] on span "fullscreen icon" at bounding box center [38, 662] width 0 height 0
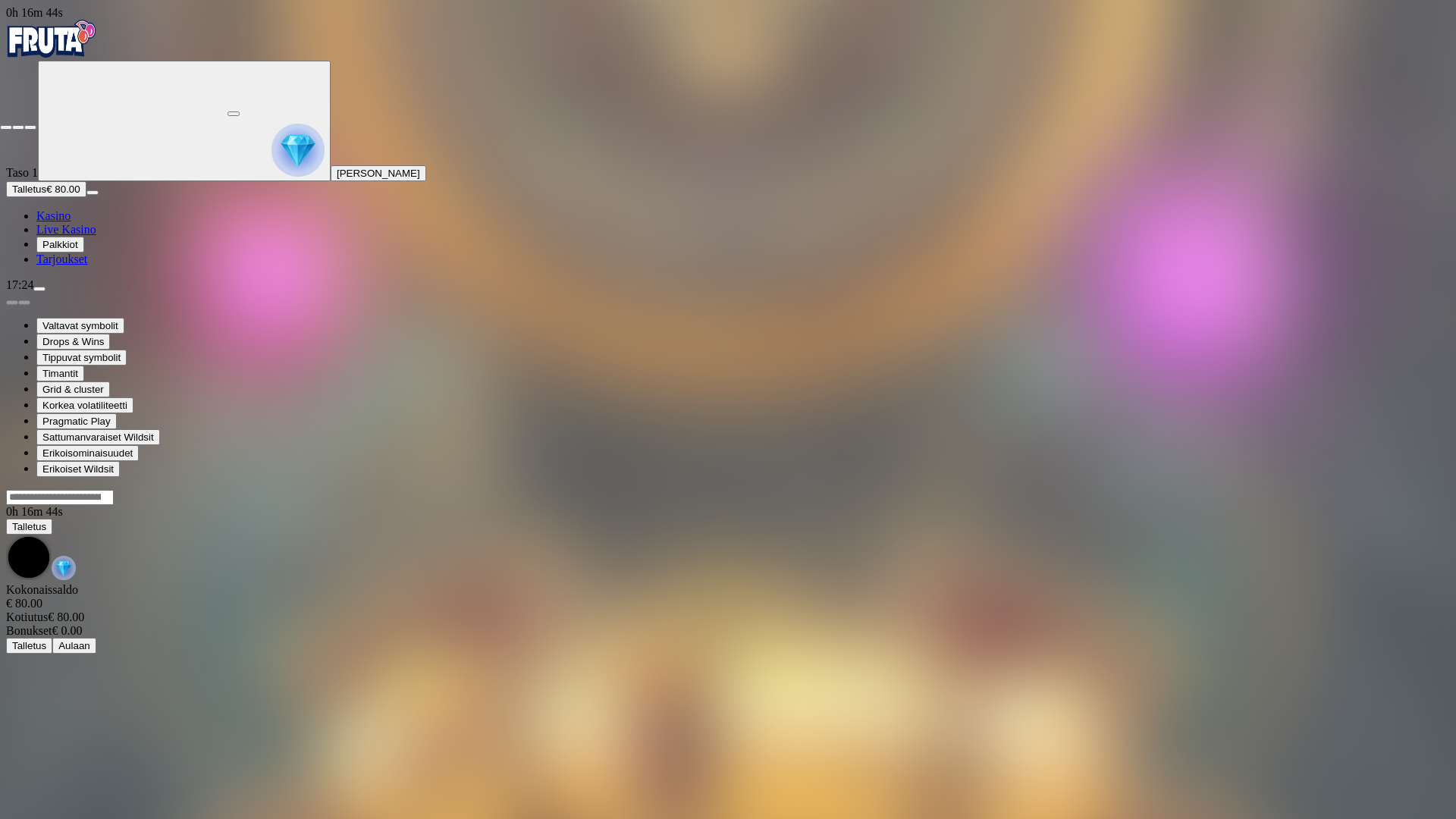
click at [6, 128] on span "close icon" at bounding box center [6, 128] width 0 height 0
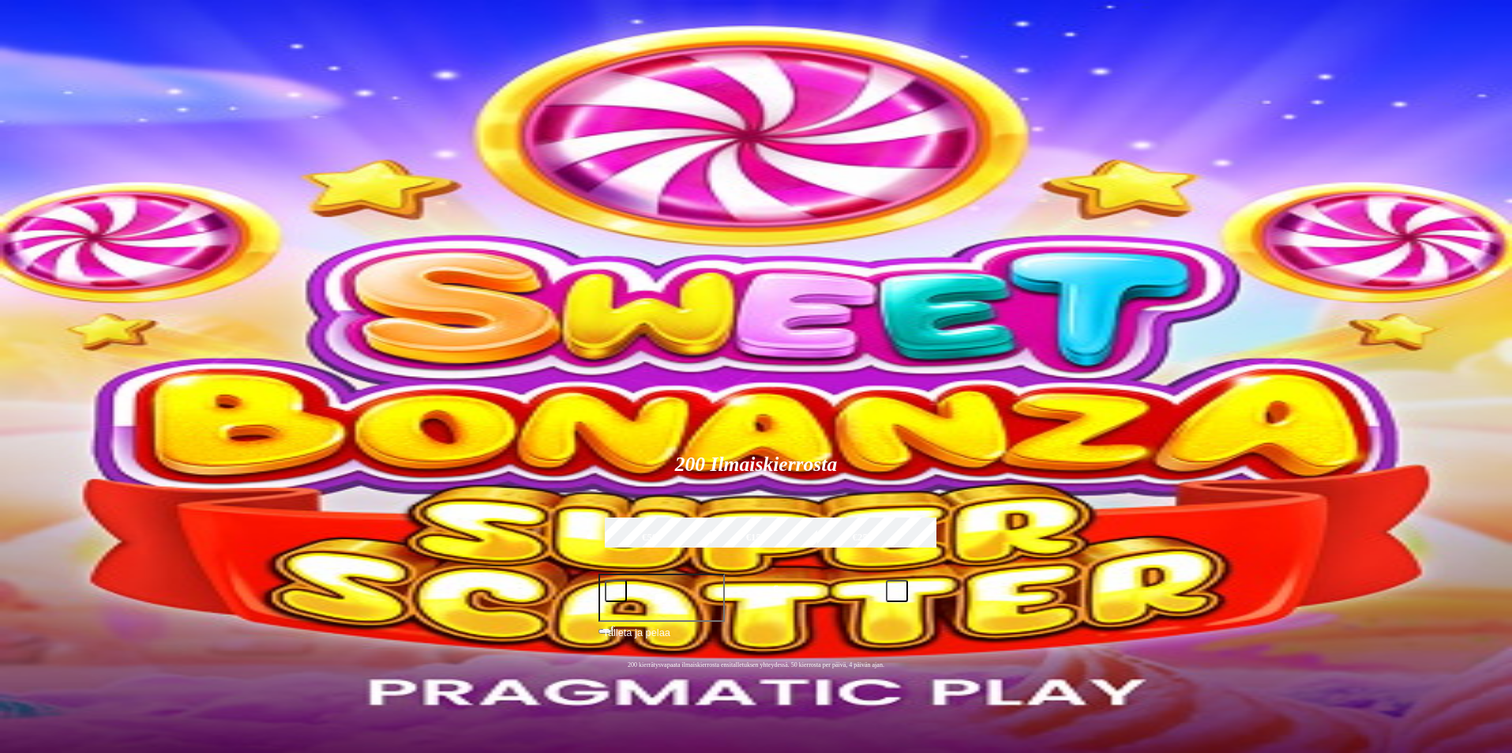
type input "*******"
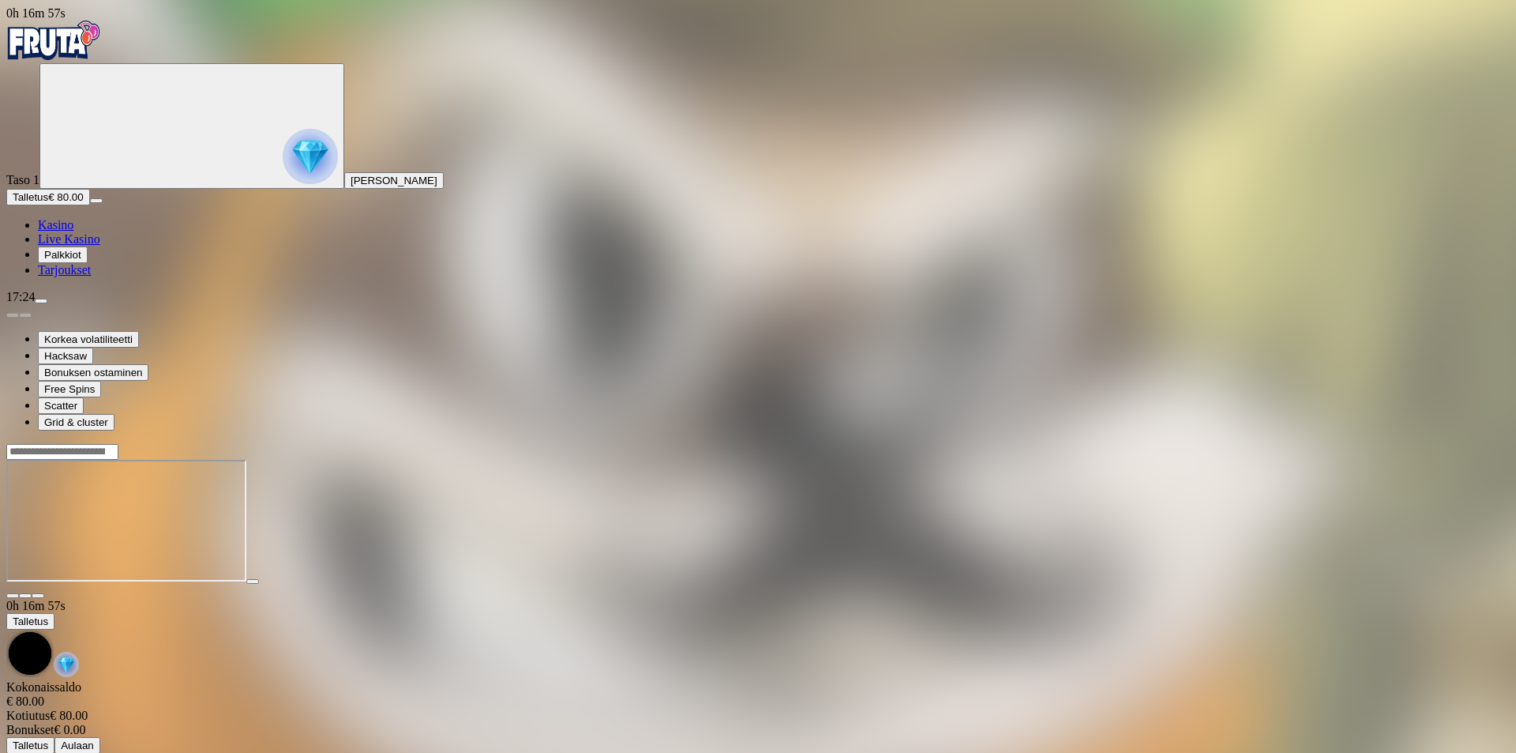
click at [38, 595] on span "fullscreen icon" at bounding box center [38, 595] width 0 height 0
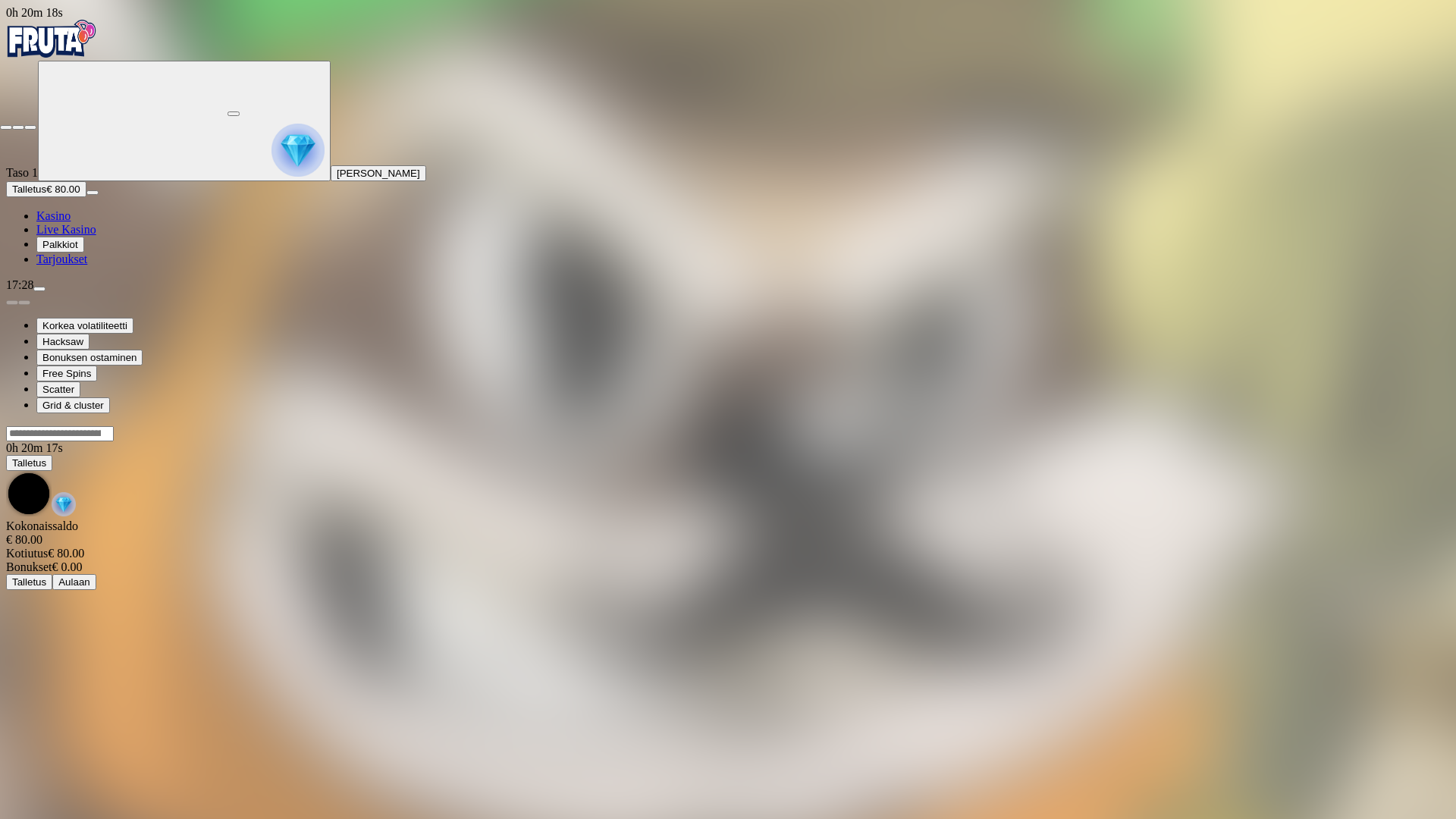
click at [6, 128] on span "close icon" at bounding box center [6, 128] width 0 height 0
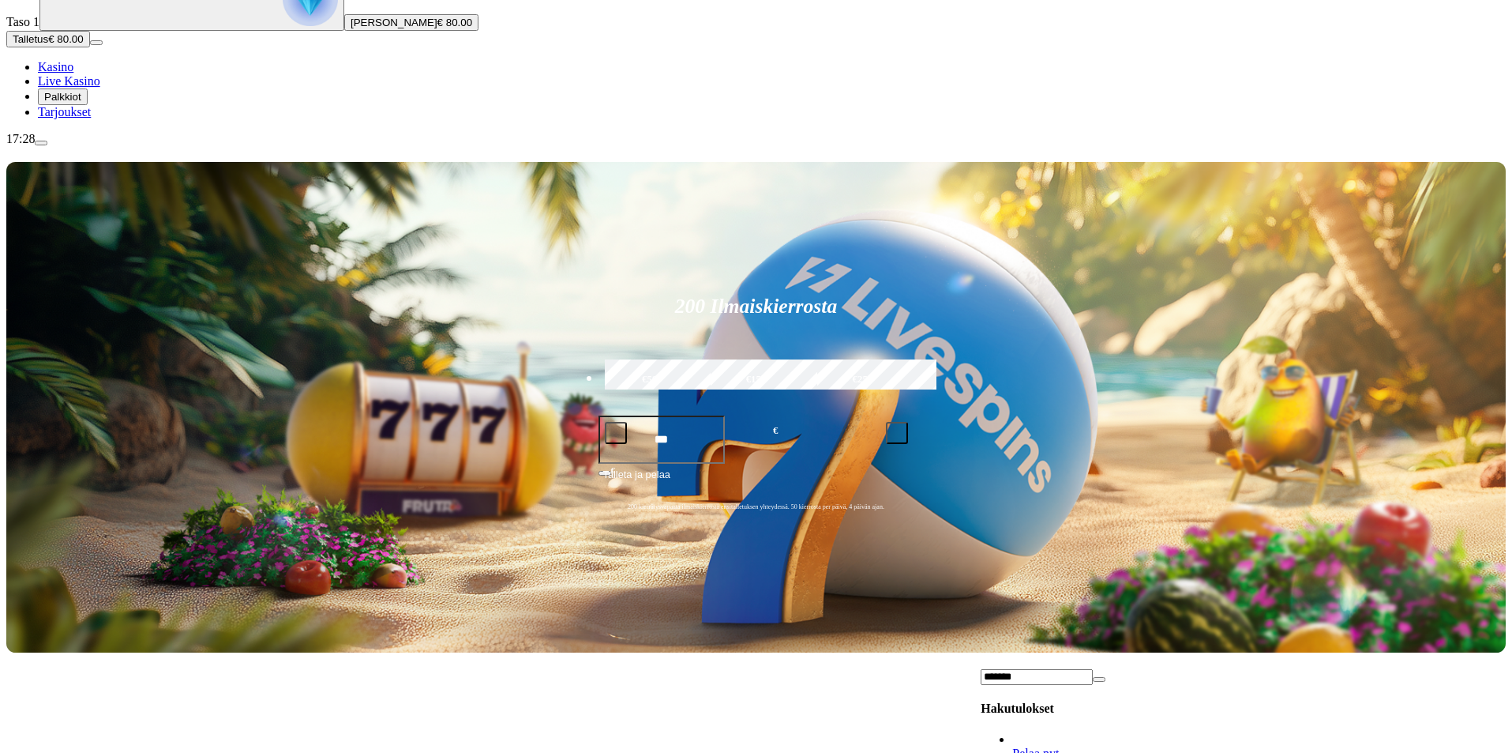
scroll to position [1264, 0]
type input "*******"
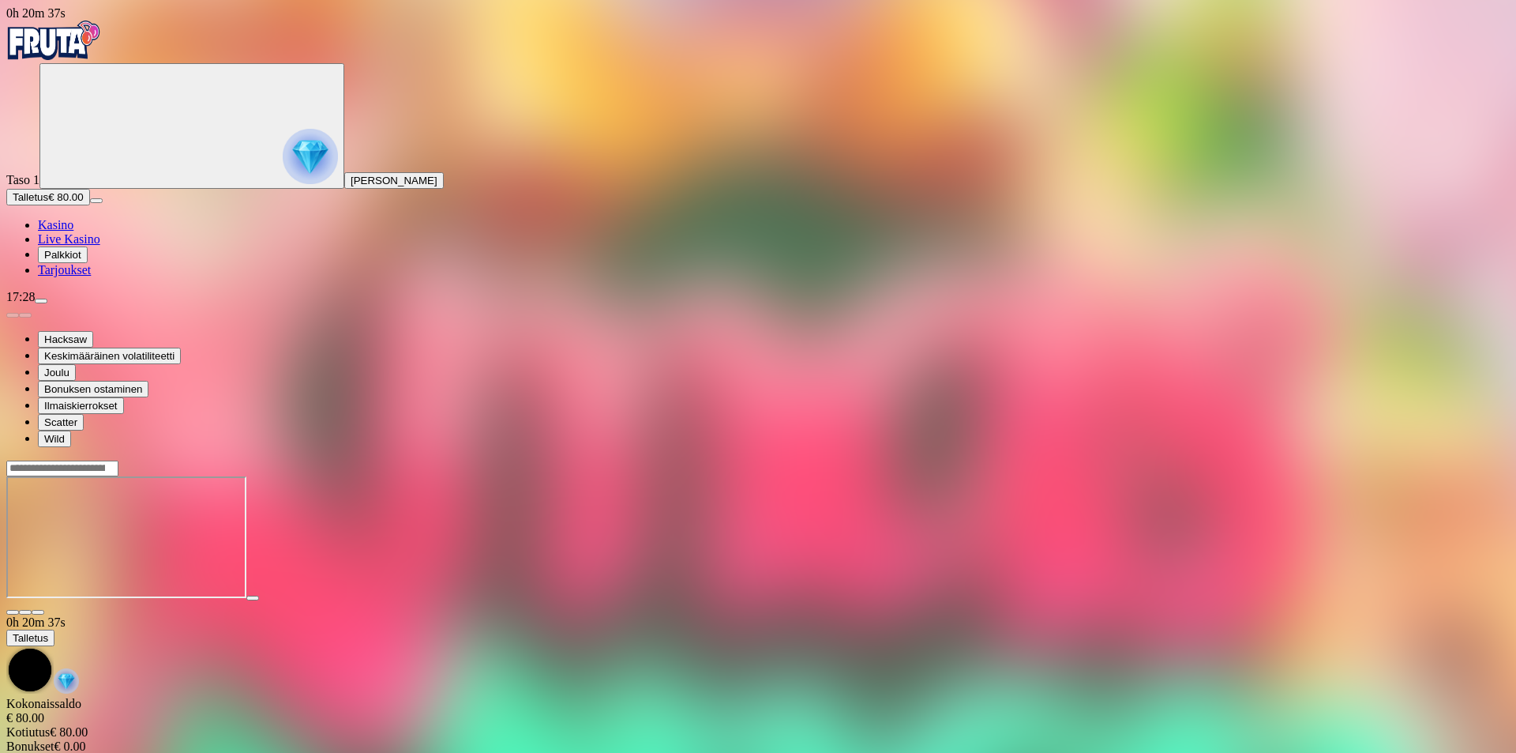
drag, startPoint x: 1419, startPoint y: 151, endPoint x: 1419, endPoint y: 220, distance: 68.7
click at [38, 612] on span "fullscreen icon" at bounding box center [38, 612] width 0 height 0
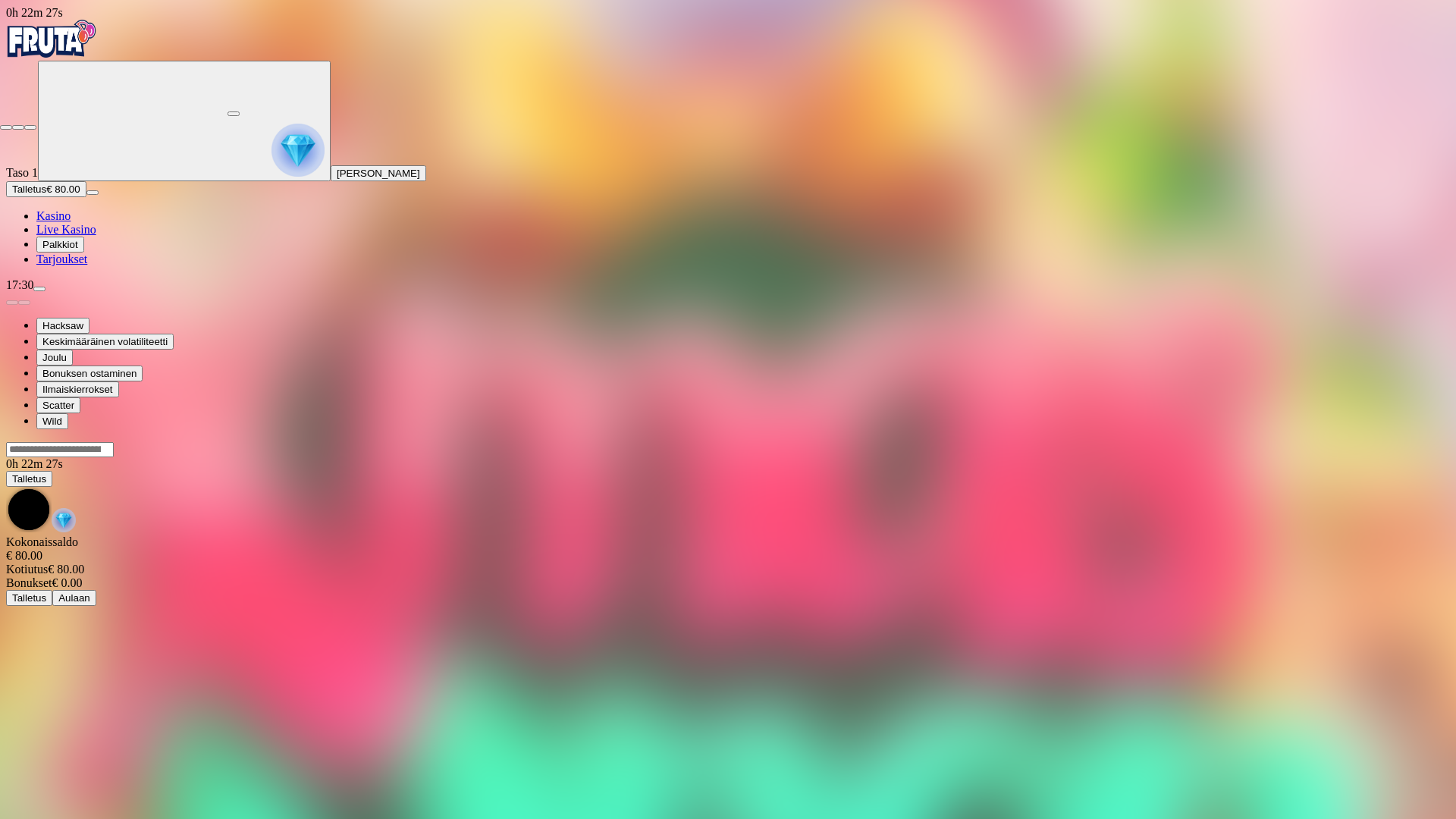
click at [6, 128] on span "close icon" at bounding box center [6, 128] width 0 height 0
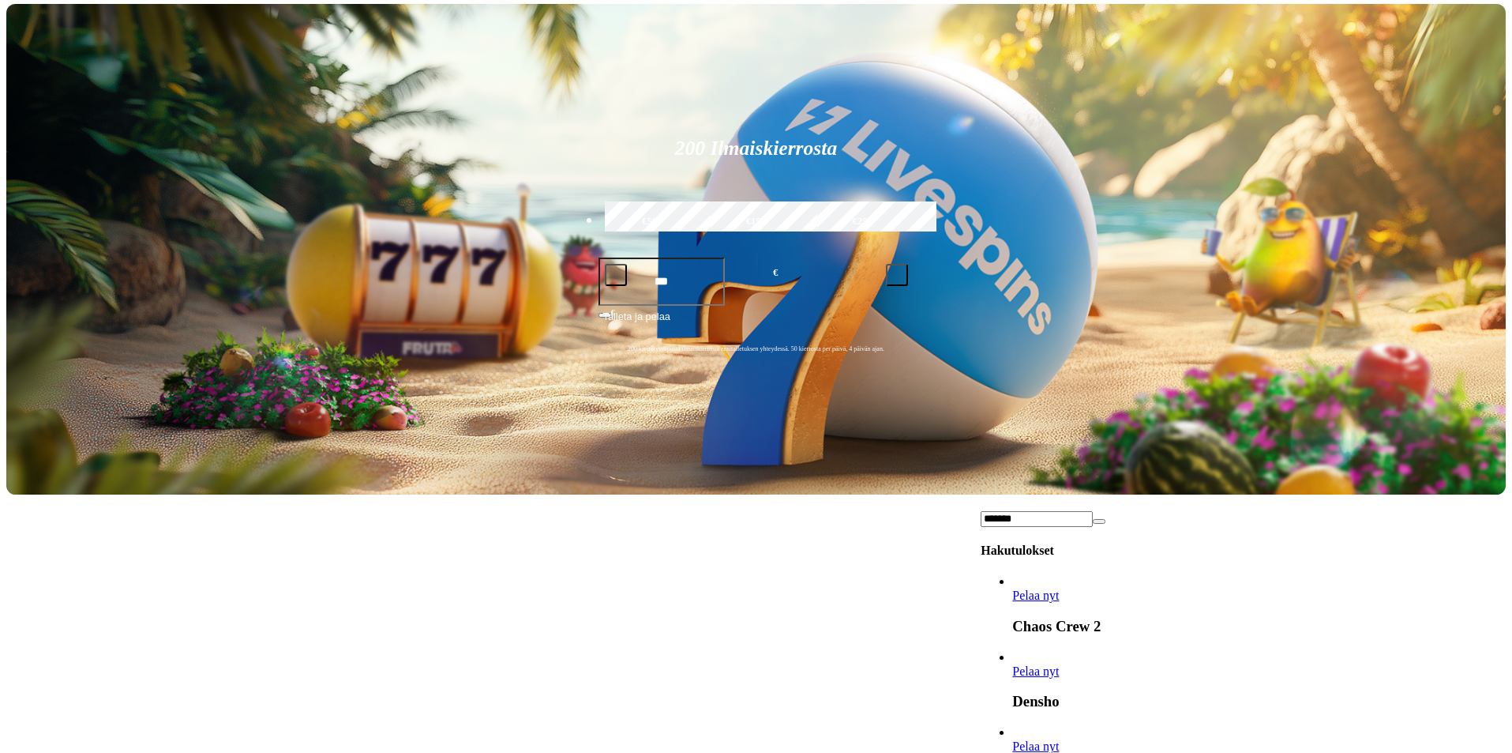
scroll to position [7489, 0]
type input "*******"
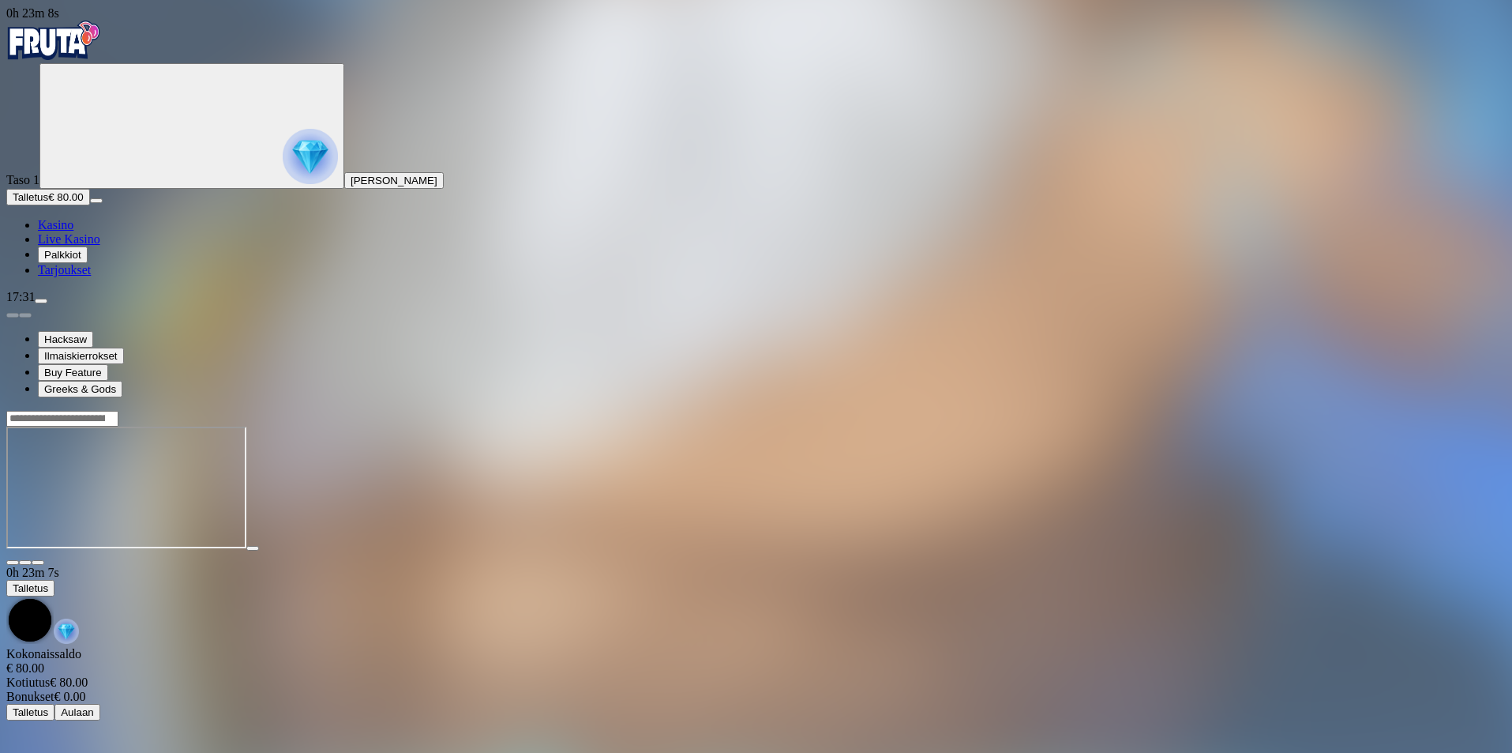
click at [44, 560] on button "button" at bounding box center [38, 562] width 13 height 5
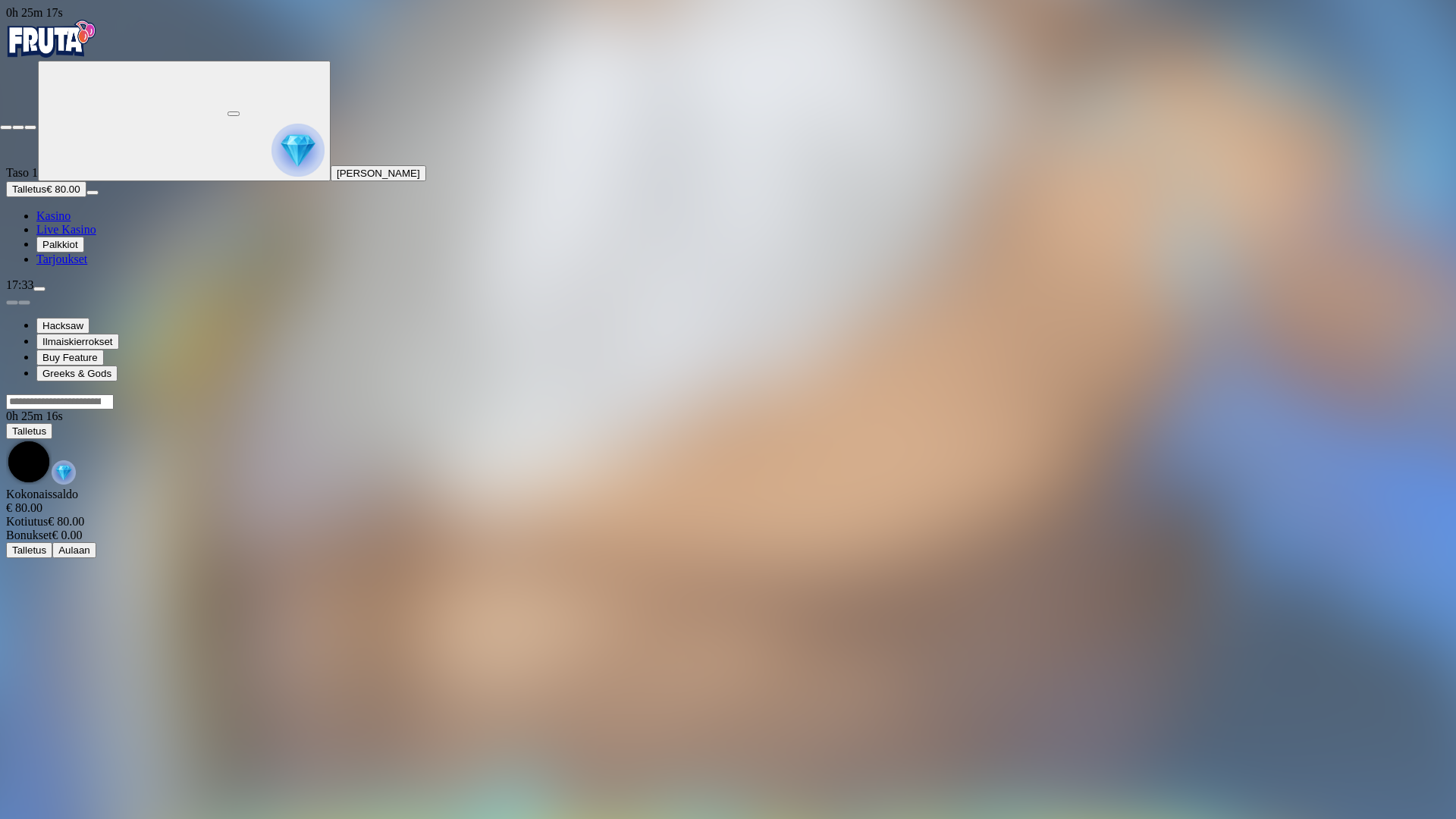
click at [6, 128] on span "close icon" at bounding box center [6, 128] width 0 height 0
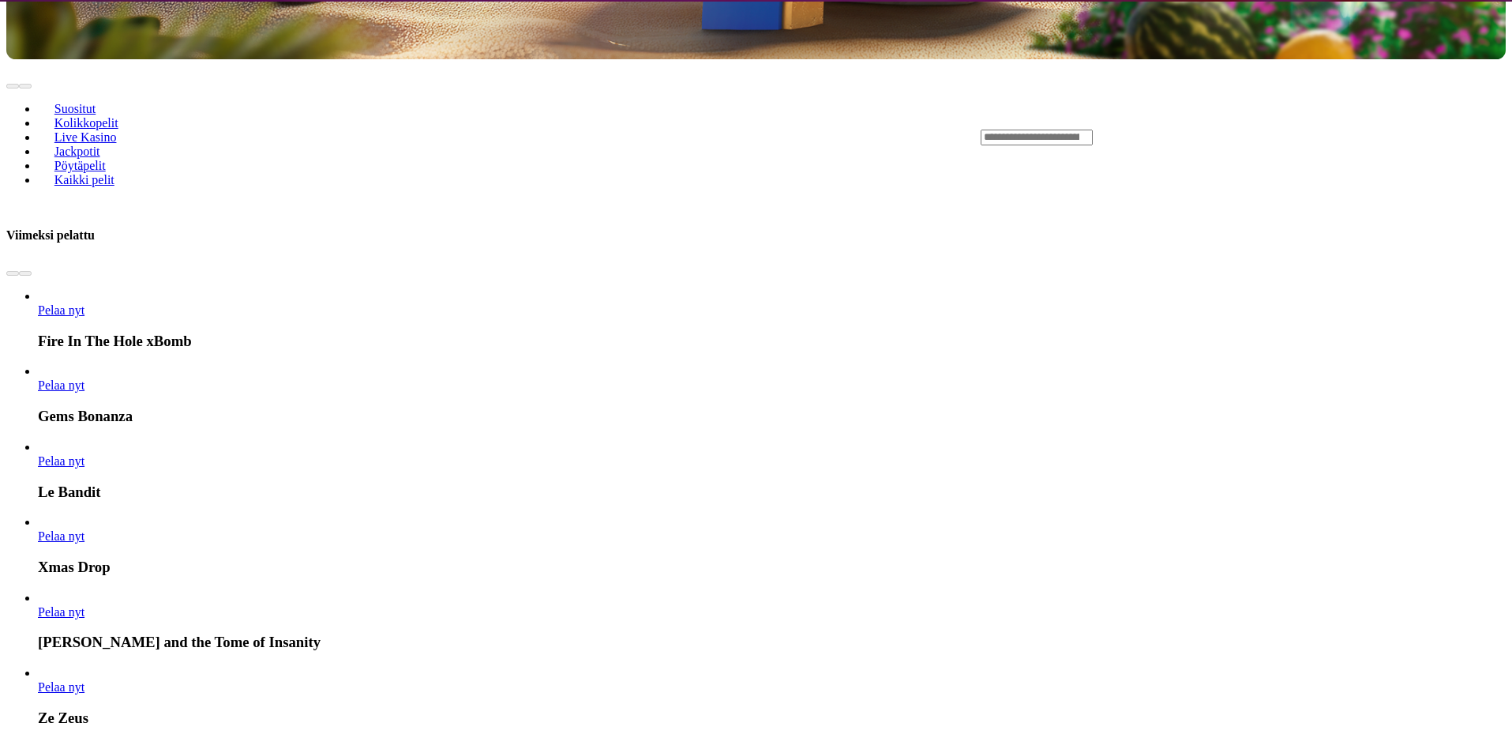
scroll to position [790, 0]
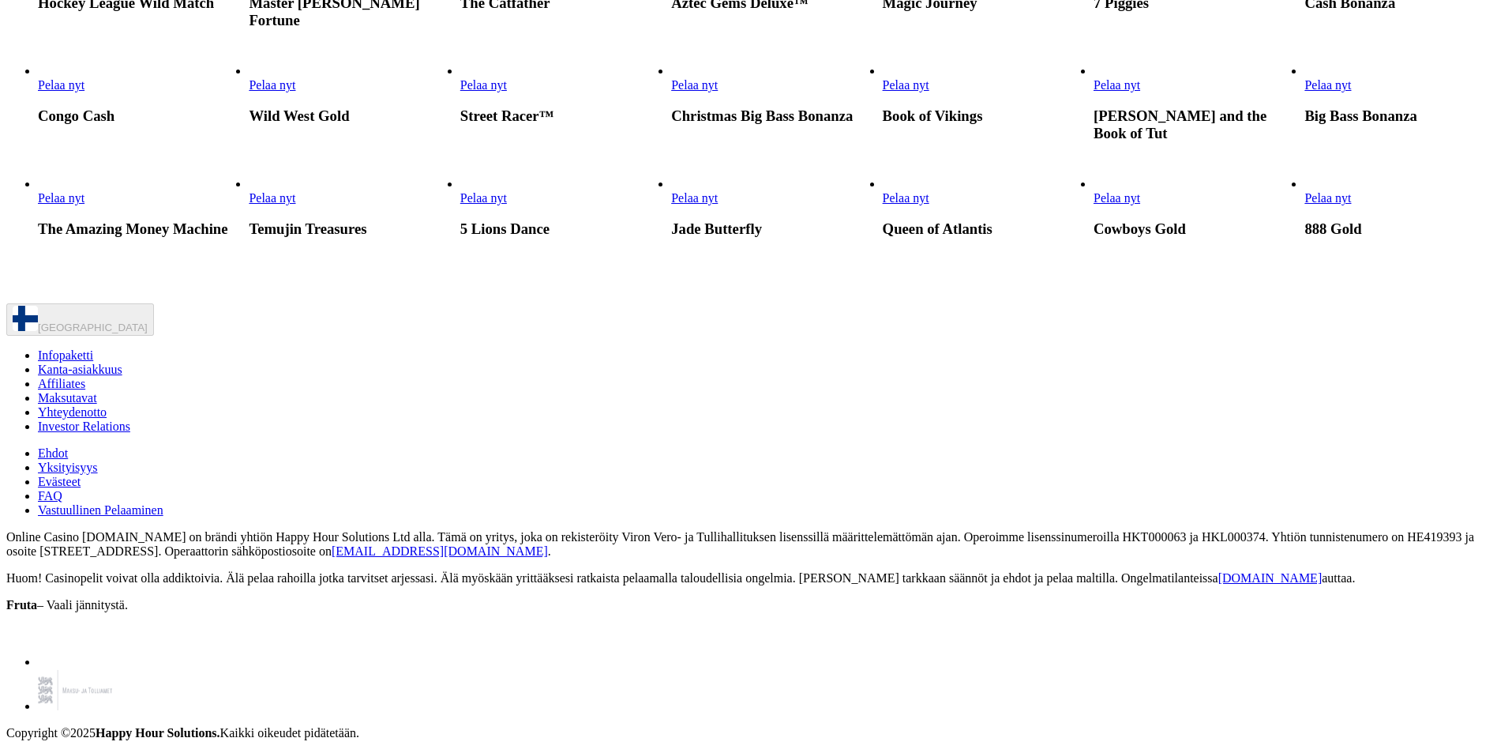
scroll to position [2053, 0]
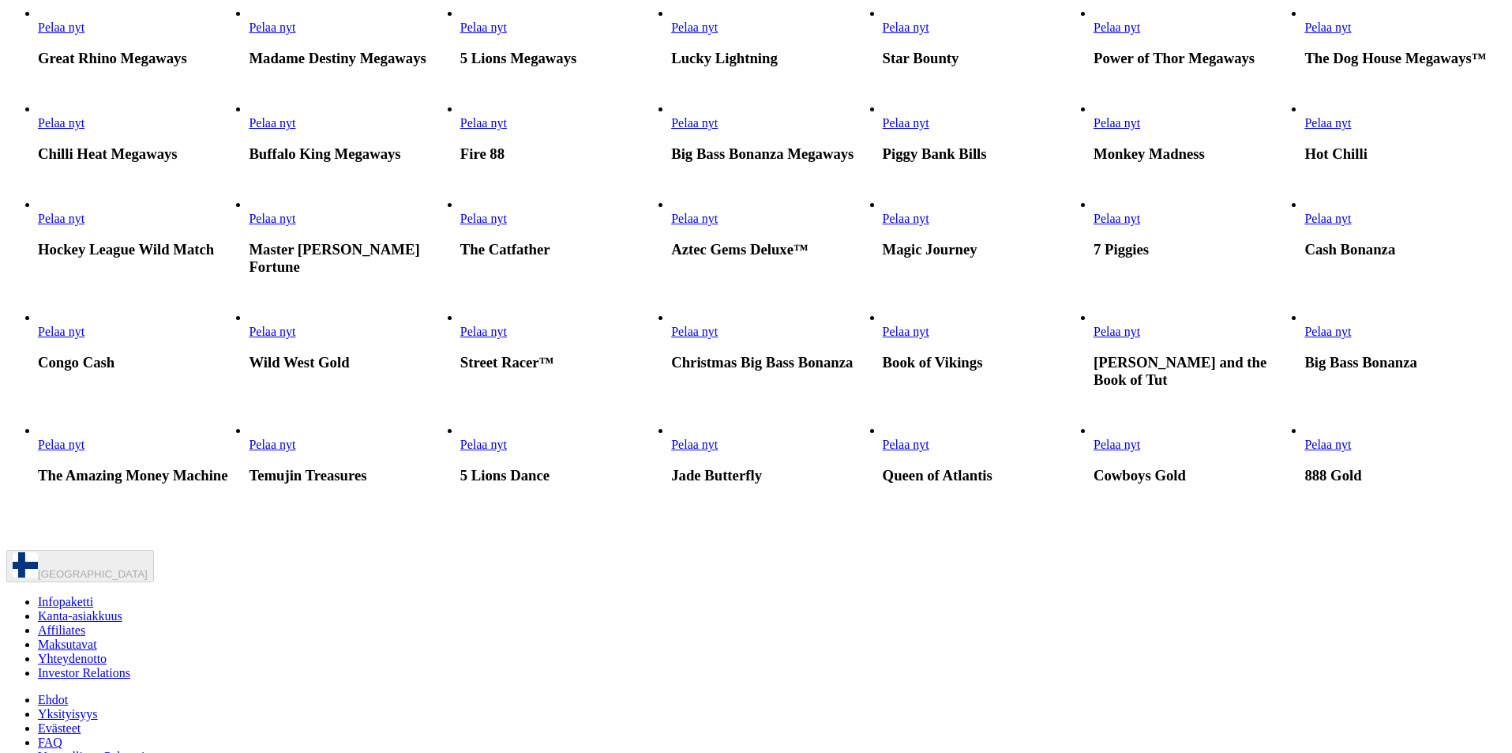
type input "*******"
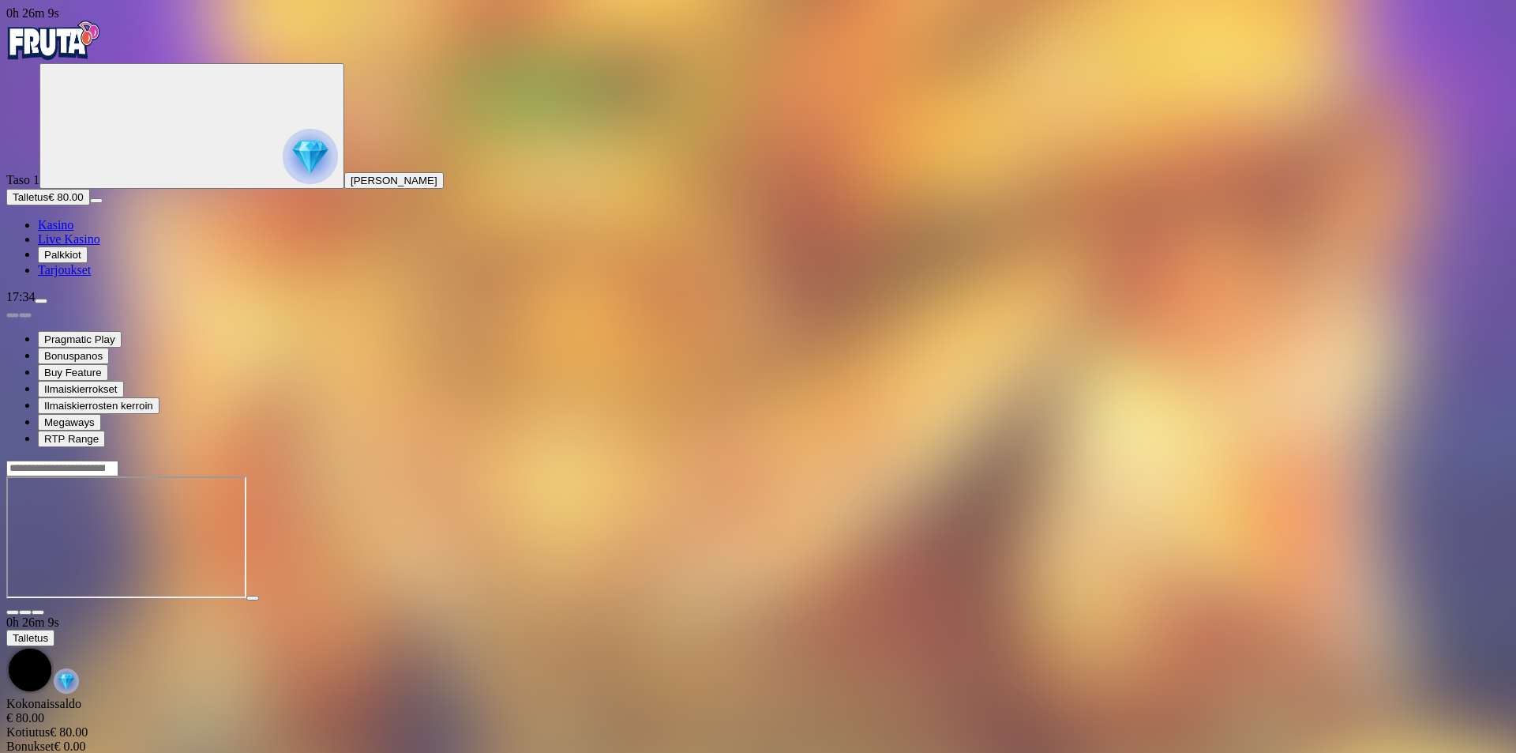
click at [38, 612] on span "fullscreen icon" at bounding box center [38, 612] width 0 height 0
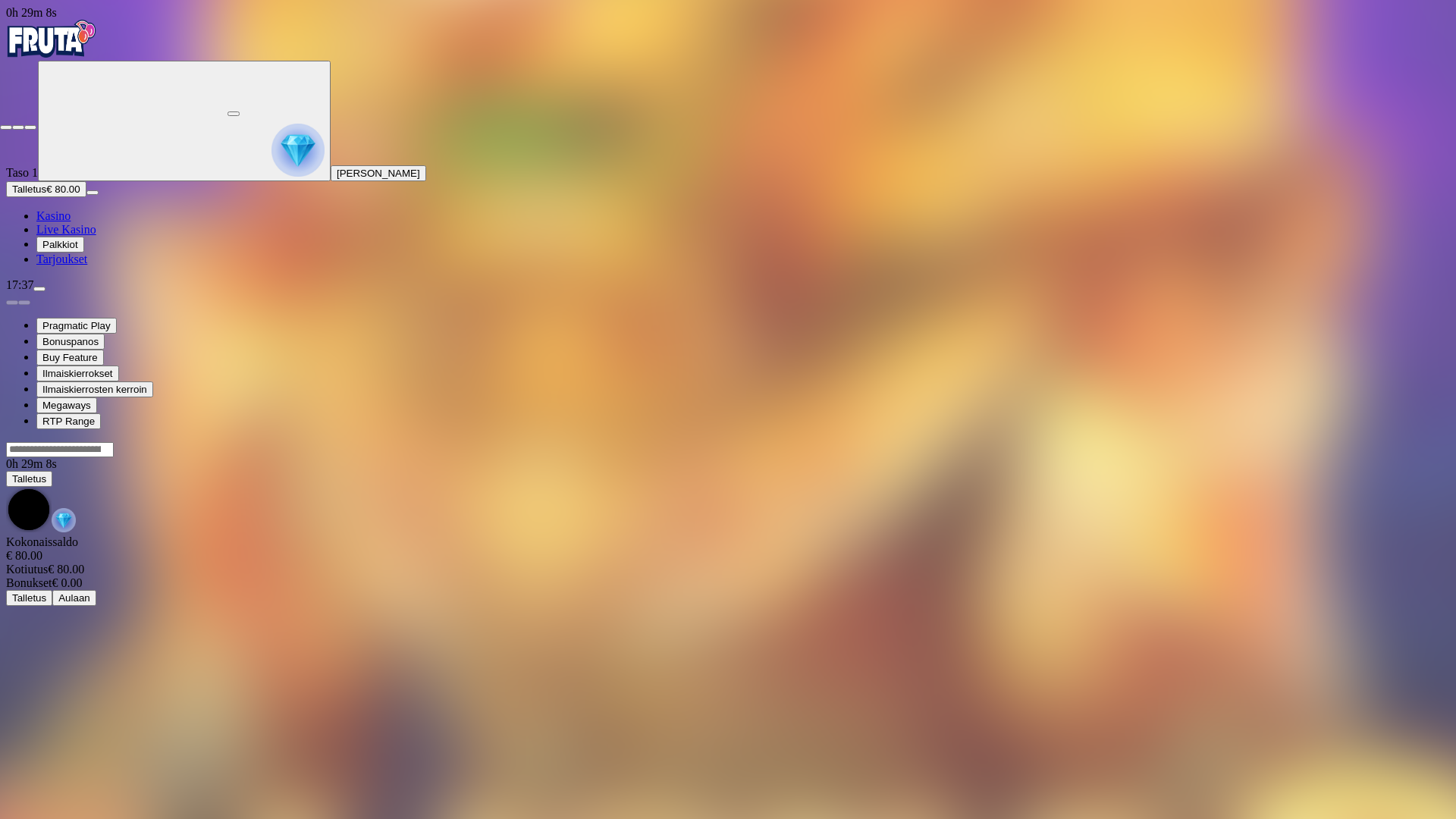
click at [6, 128] on span "close icon" at bounding box center [6, 128] width 0 height 0
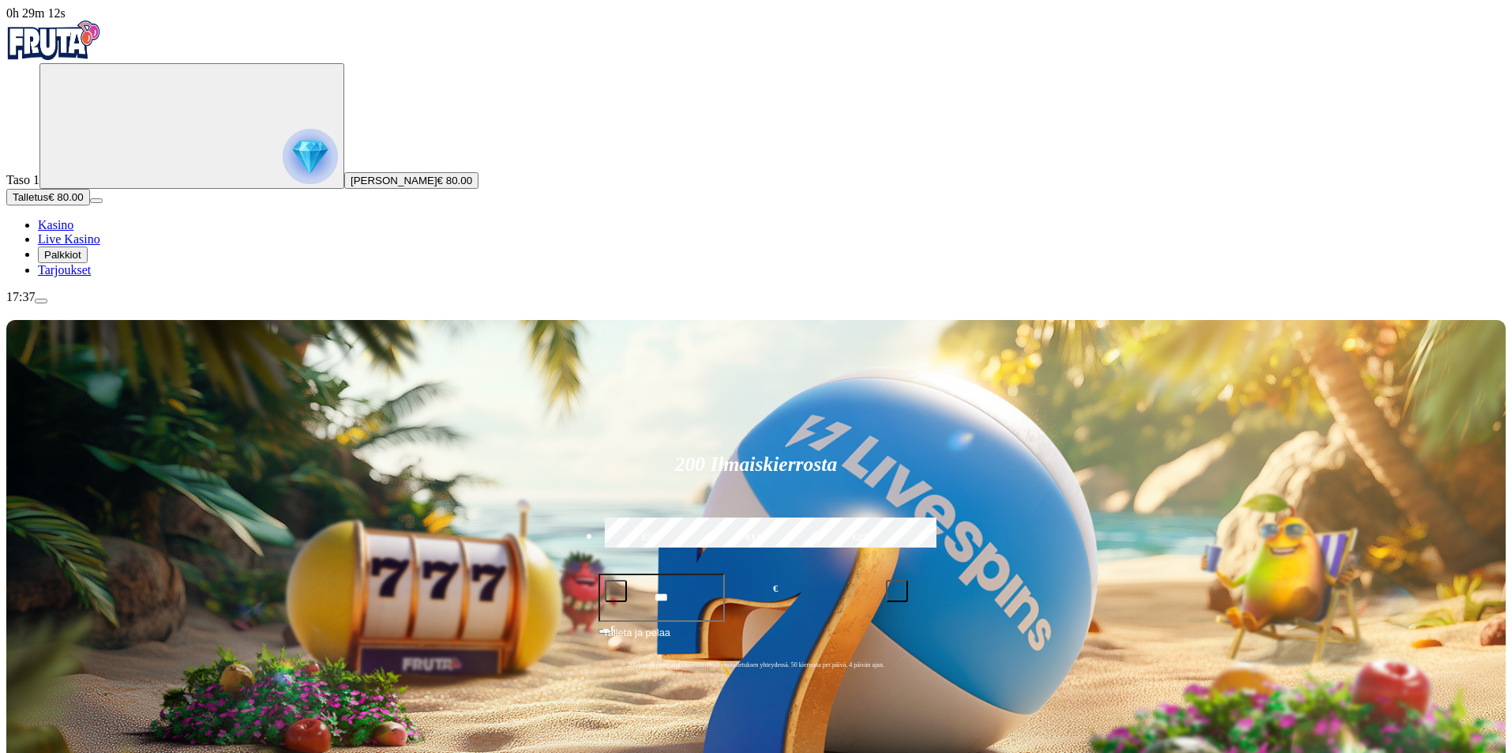
click at [351, 186] on span "[PERSON_NAME]" at bounding box center [394, 181] width 87 height 12
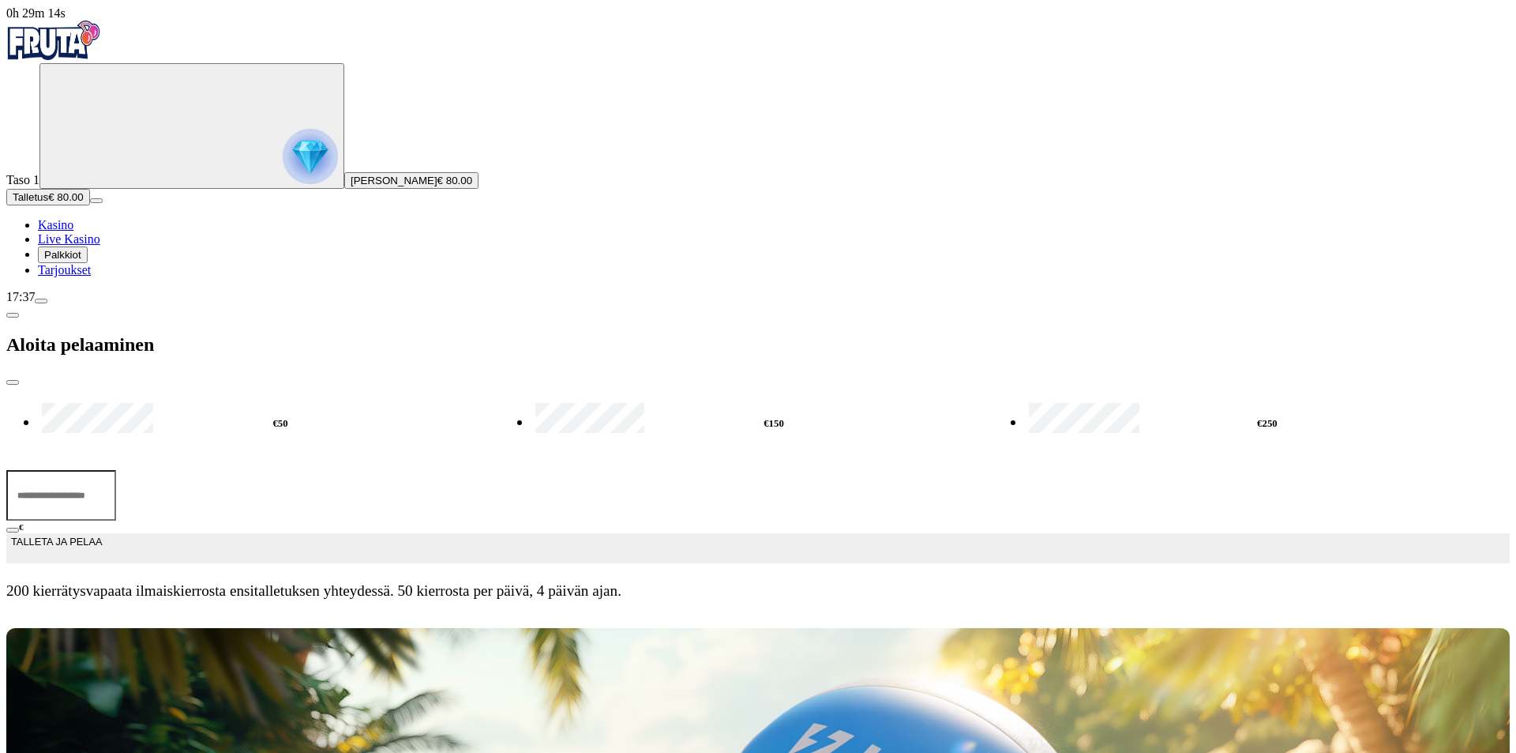
click at [13, 382] on span "close icon" at bounding box center [13, 382] width 0 height 0
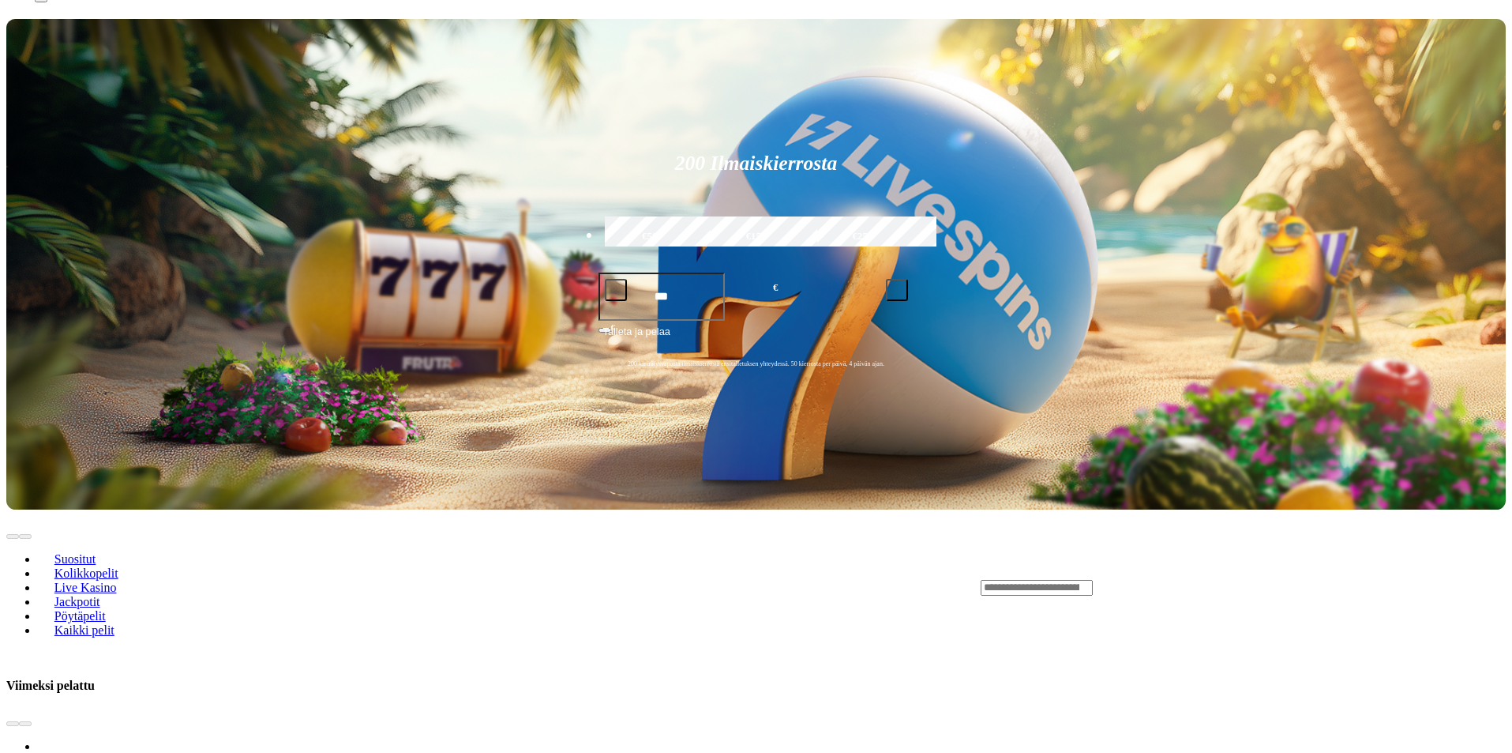
scroll to position [316, 0]
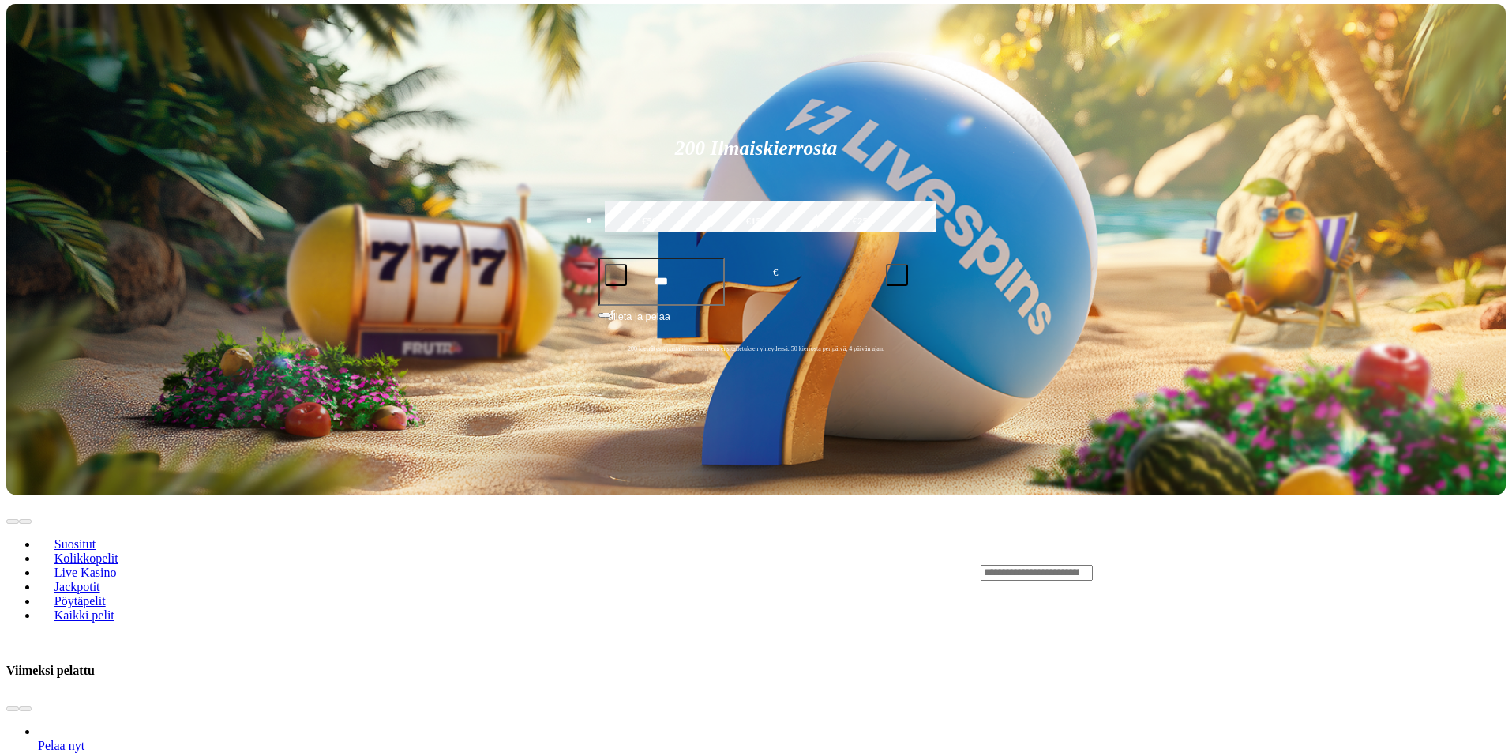
click at [1093, 565] on input "Search" at bounding box center [1037, 573] width 112 height 16
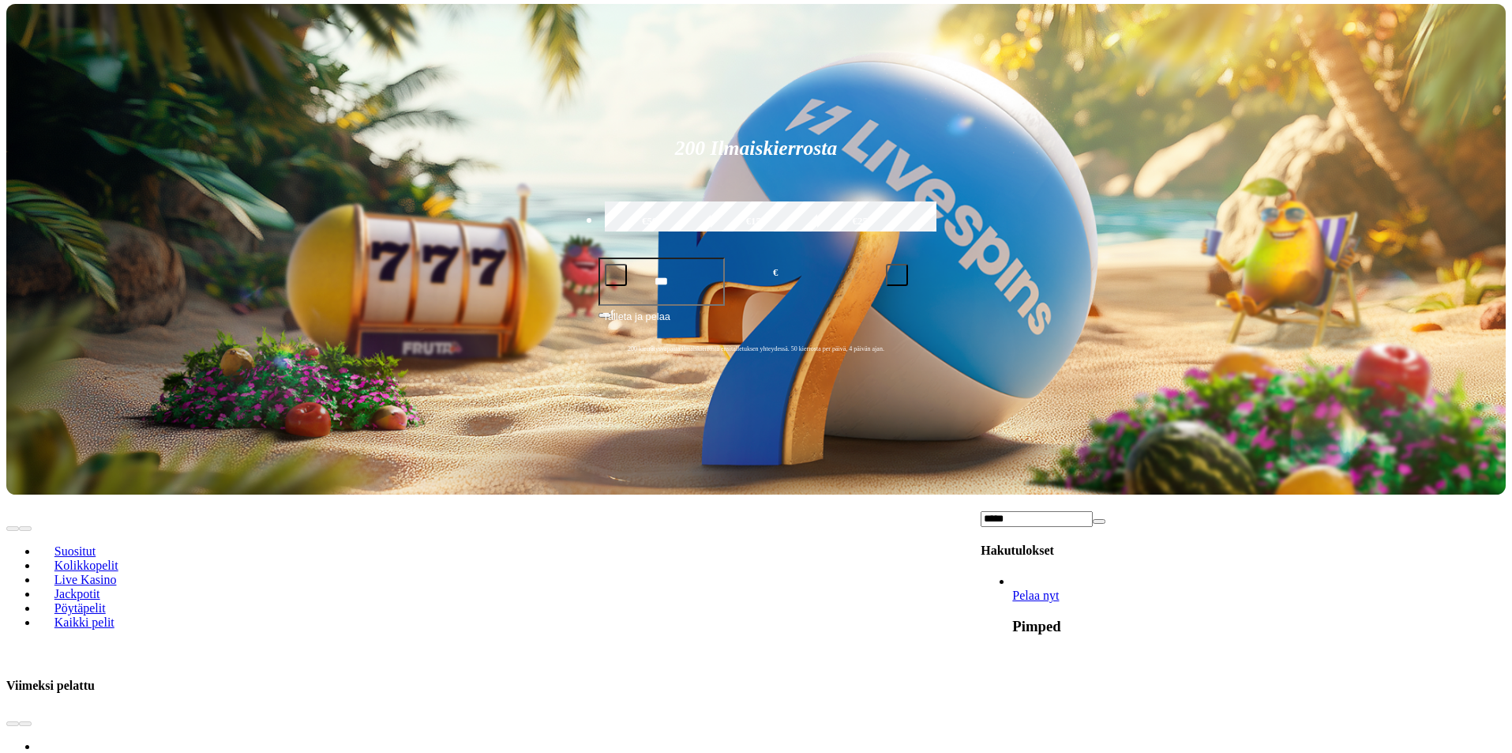
type input "*****"
click at [1059, 588] on span "Pelaa nyt" at bounding box center [1035, 594] width 47 height 13
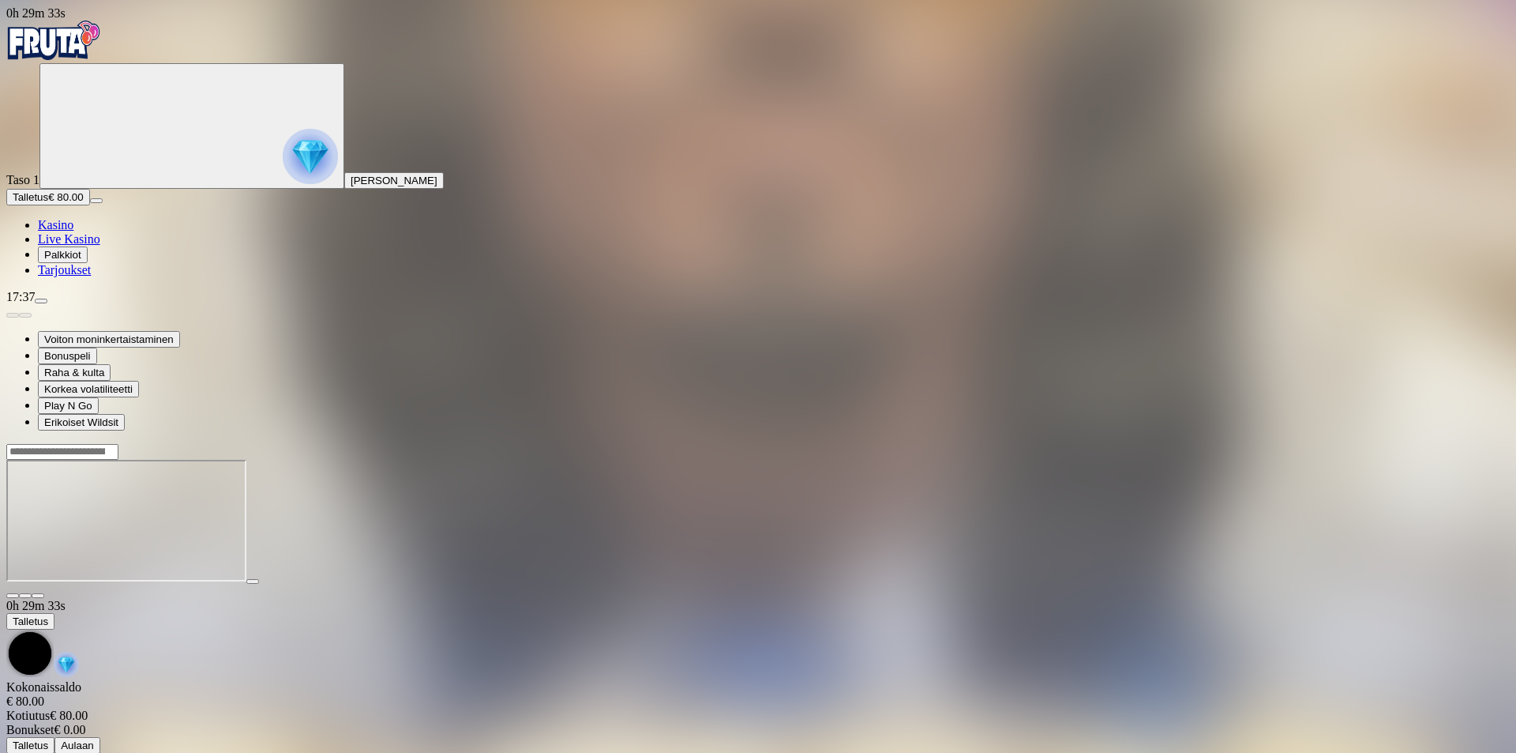
click at [44, 593] on button "button" at bounding box center [38, 595] width 13 height 5
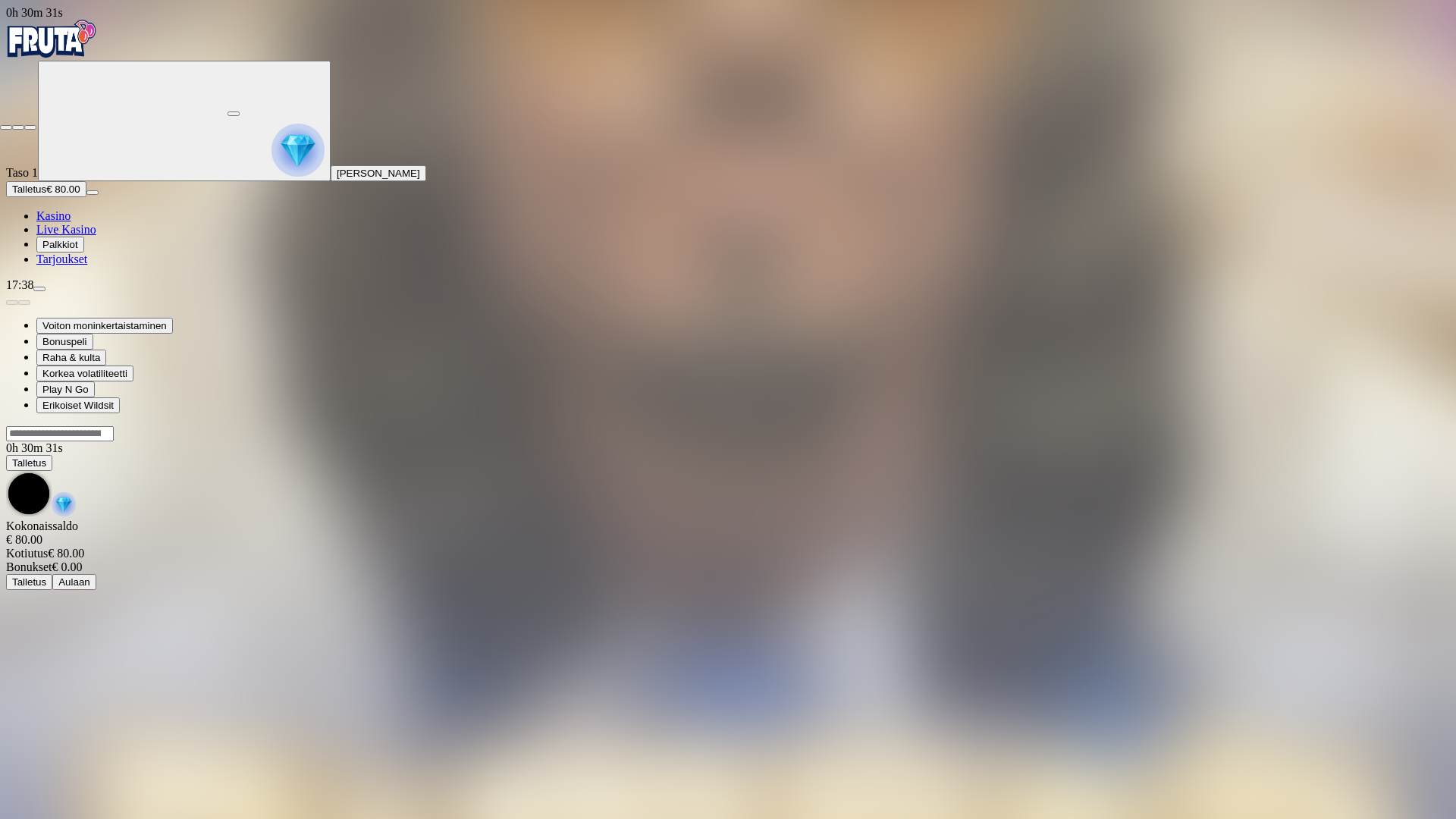
click at [6, 128] on span "close icon" at bounding box center [6, 128] width 0 height 0
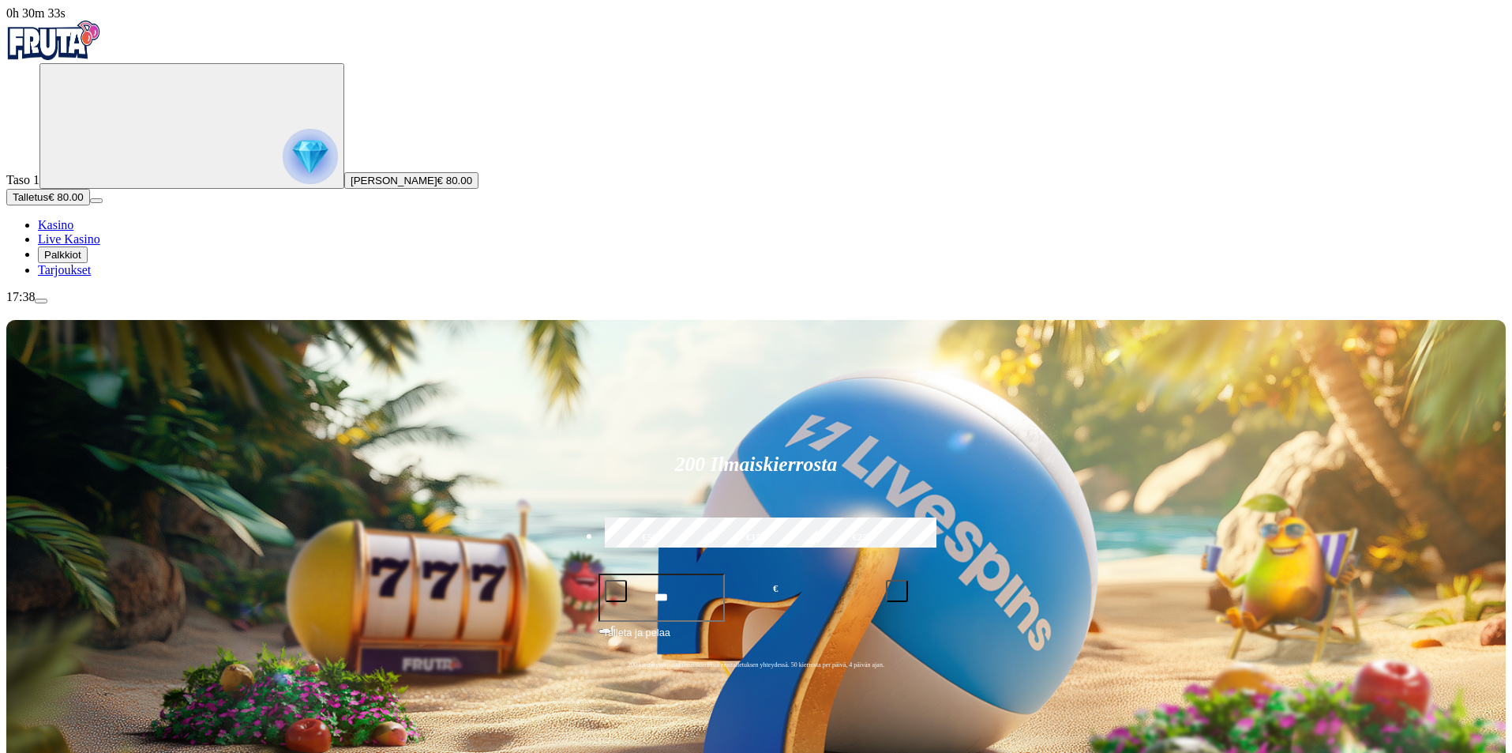
click at [81, 261] on span "Palkkiot" at bounding box center [62, 255] width 37 height 12
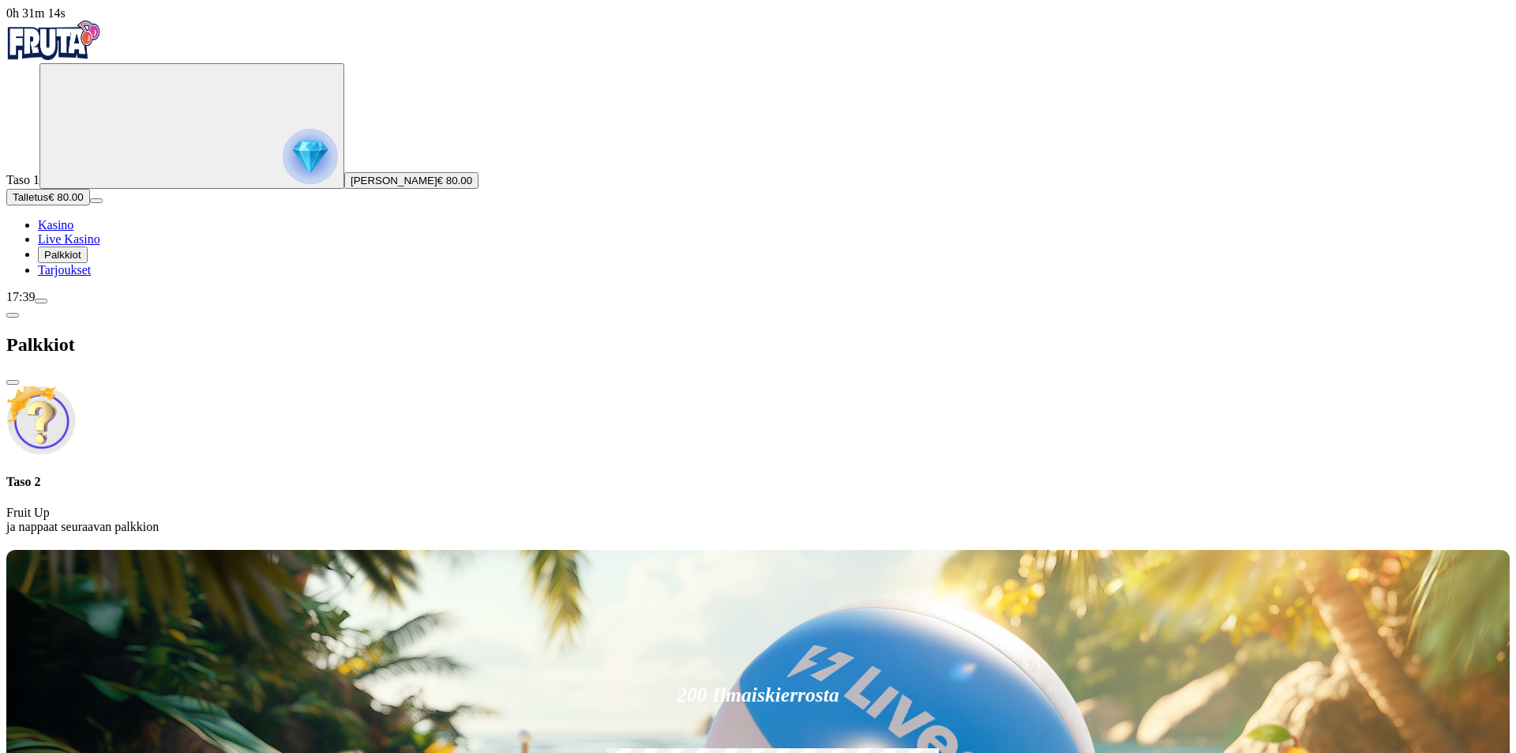
drag, startPoint x: 288, startPoint y: 139, endPoint x: 329, endPoint y: 96, distance: 59.2
click at [287, 505] on p "Fruit Up ja nappaat seuraavan palkkion" at bounding box center [758, 519] width 1504 height 28
click at [332, 475] on div "Taso 2 Fruit Up ja nappaat seuraavan palkkion" at bounding box center [758, 504] width 1504 height 59
click at [276, 385] on div "Taso 2 Fruit Up ja nappaat seuraavan palkkion" at bounding box center [758, 459] width 1504 height 149
click at [91, 276] on span "Tarjoukset" at bounding box center [64, 269] width 53 height 13
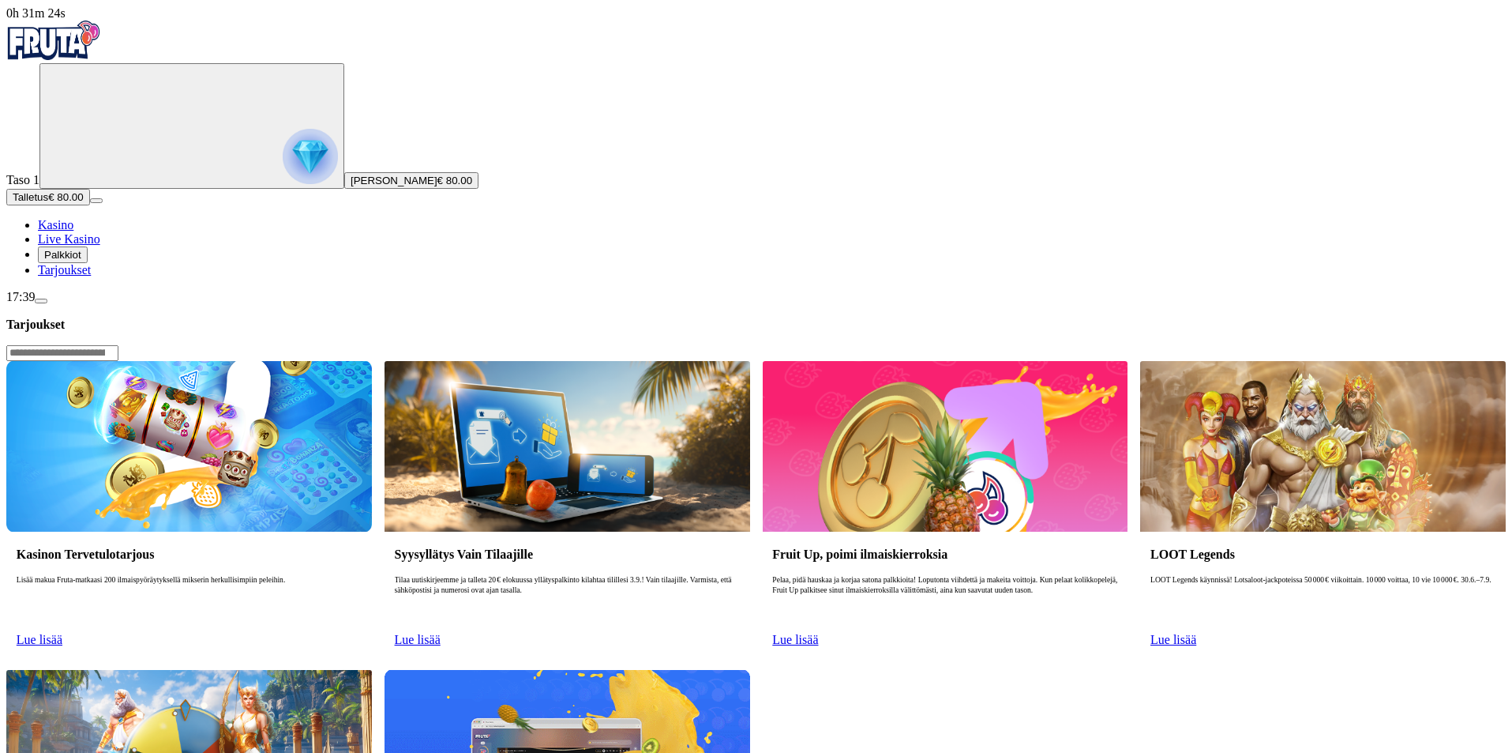
click at [93, 246] on span "Live Kasino" at bounding box center [69, 238] width 62 height 13
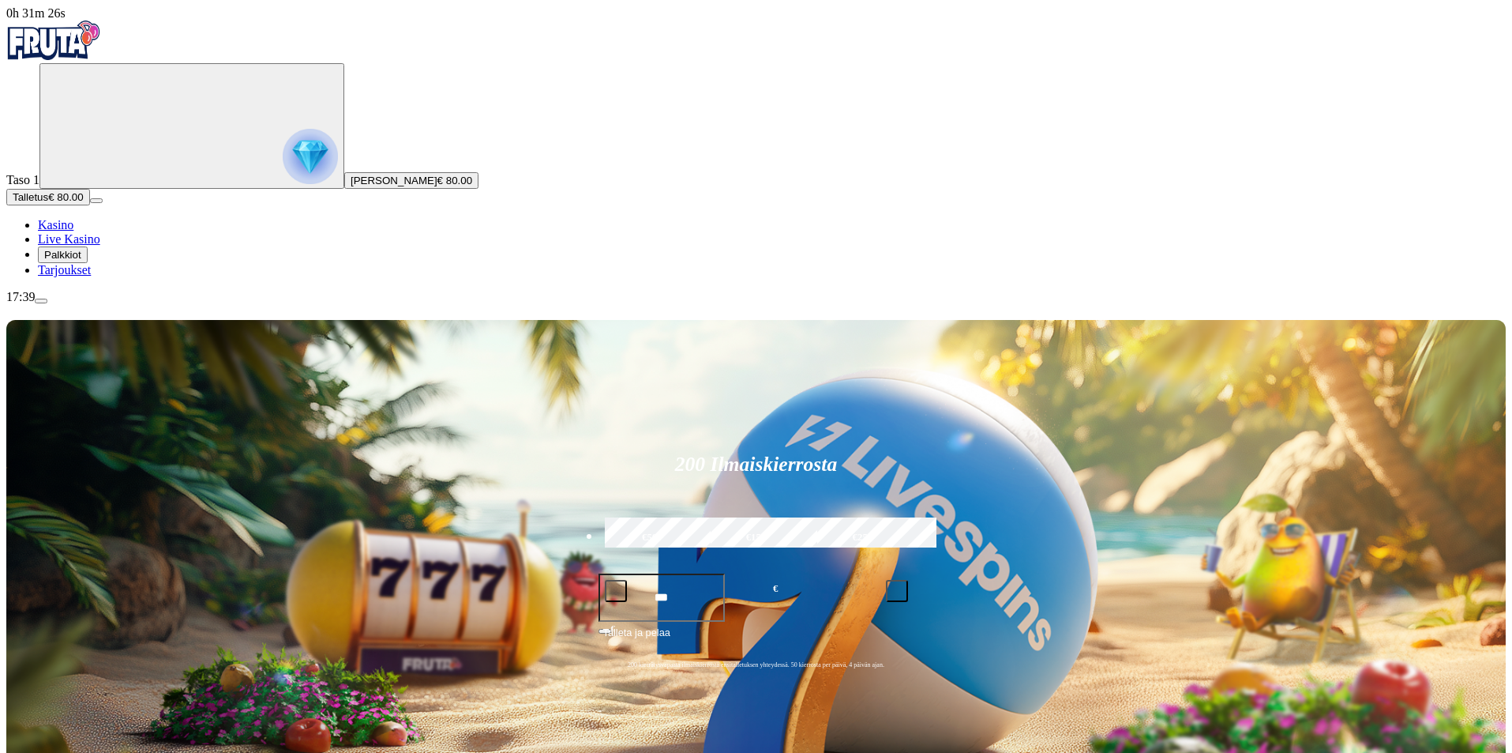
click at [73, 231] on span "Kasino" at bounding box center [56, 224] width 36 height 13
click at [283, 158] on img "Primary" at bounding box center [310, 156] width 55 height 55
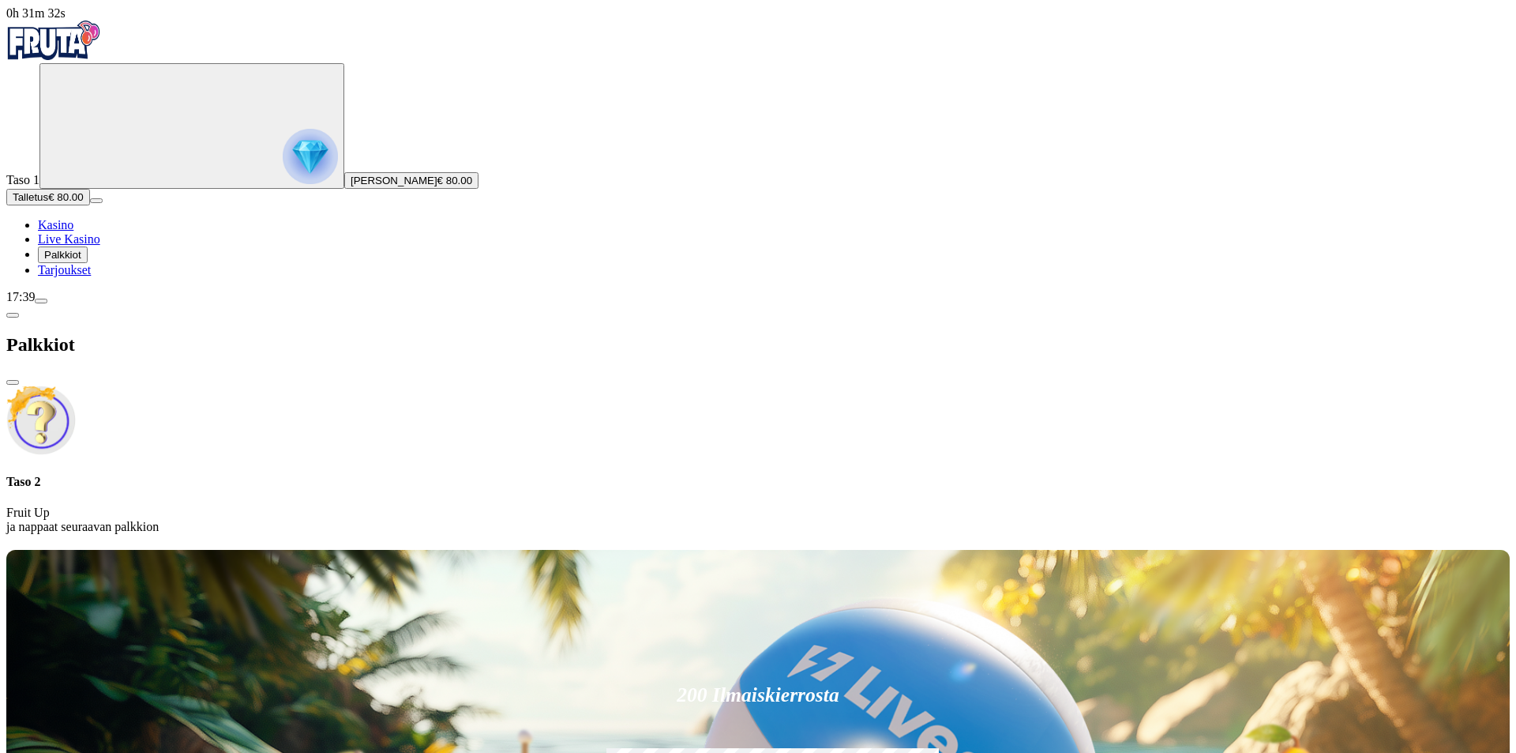
drag, startPoint x: 360, startPoint y: 122, endPoint x: 302, endPoint y: 118, distance: 58.6
click at [356, 505] on p "Fruit Up ja nappaat seuraavan palkkion" at bounding box center [758, 519] width 1504 height 28
click at [80, 57] on img "Primary" at bounding box center [53, 40] width 95 height 39
click at [344, 189] on button "[PERSON_NAME] € 80.00" at bounding box center [411, 180] width 134 height 17
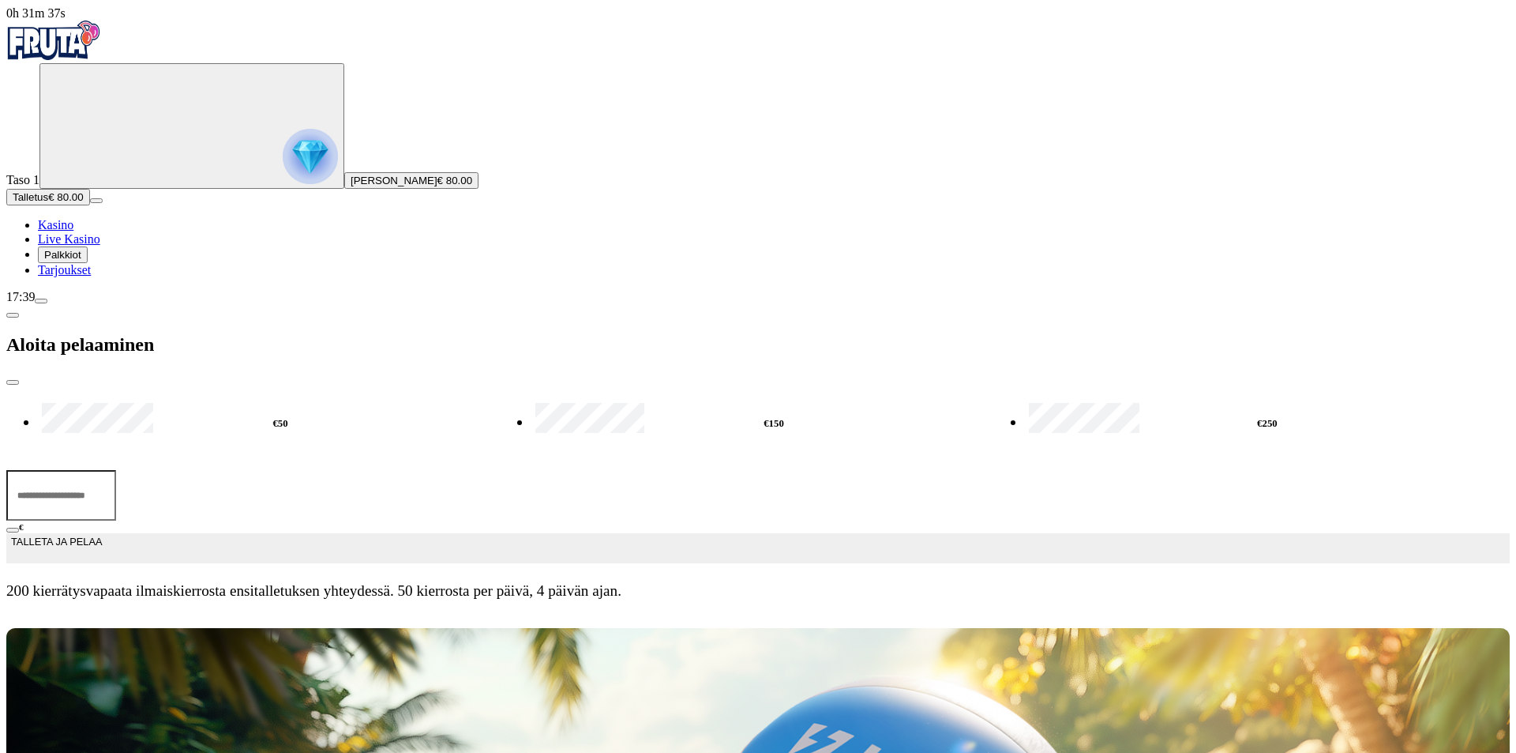
click at [511, 304] on div "Aloita pelaaminen" at bounding box center [758, 344] width 1504 height 81
click at [13, 382] on span "close icon" at bounding box center [13, 382] width 0 height 0
